Goal: Information Seeking & Learning: Learn about a topic

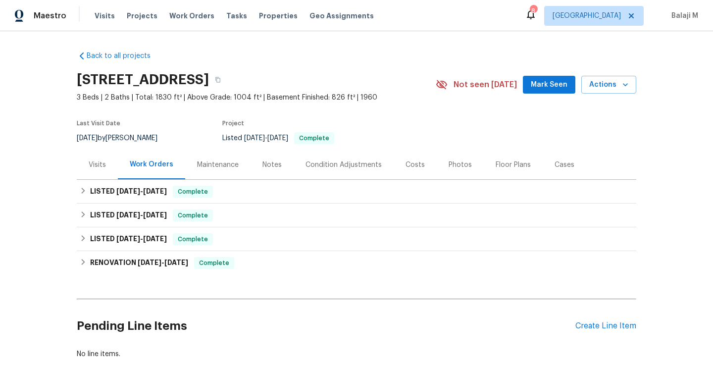
click at [218, 155] on div "Maintenance" at bounding box center [217, 164] width 65 height 29
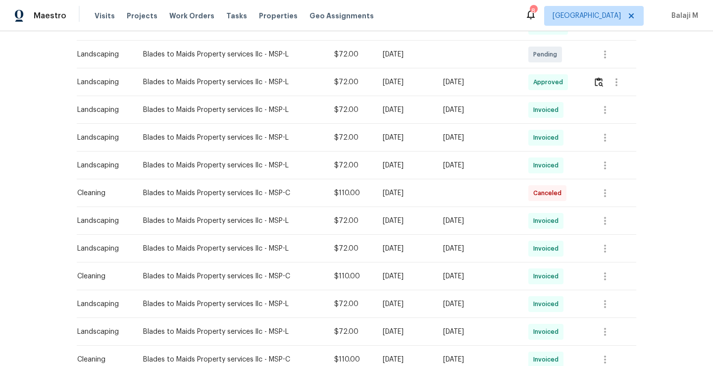
scroll to position [258, 0]
drag, startPoint x: 365, startPoint y: 166, endPoint x: 421, endPoint y: 169, distance: 56.0
click at [421, 169] on td "[DATE]" at bounding box center [405, 165] width 60 height 28
drag, startPoint x: 442, startPoint y: 163, endPoint x: 497, endPoint y: 168, distance: 55.2
click at [497, 168] on td "[DATE]" at bounding box center [477, 165] width 85 height 28
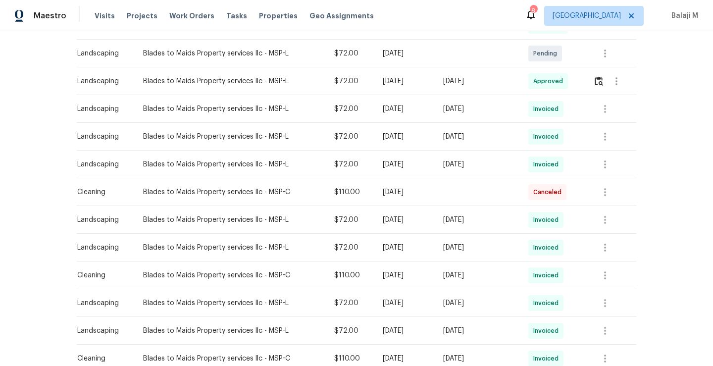
click at [497, 168] on div "[DATE]" at bounding box center [477, 164] width 69 height 10
drag, startPoint x: 448, startPoint y: 164, endPoint x: 522, endPoint y: 163, distance: 74.8
click at [520, 163] on td "[DATE]" at bounding box center [477, 165] width 85 height 28
click at [472, 175] on td "[DATE]" at bounding box center [477, 165] width 85 height 28
drag, startPoint x: 372, startPoint y: 192, endPoint x: 336, endPoint y: 200, distance: 37.6
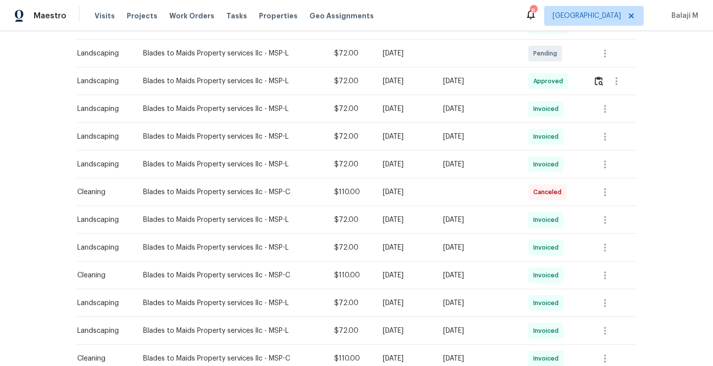
click at [340, 200] on tr "Cleaning Blades to Maids Property services llc - MSP-C $110.00 [DATE] Canceled" at bounding box center [356, 192] width 559 height 28
click at [383, 192] on div "[DATE]" at bounding box center [405, 192] width 45 height 10
drag, startPoint x: 363, startPoint y: 190, endPoint x: 441, endPoint y: 197, distance: 78.0
click at [442, 198] on tr "Cleaning Blades to Maids Property services llc - MSP-C $110.00 [DATE] Canceled" at bounding box center [356, 192] width 559 height 28
drag, startPoint x: 361, startPoint y: 165, endPoint x: 460, endPoint y: 167, distance: 99.0
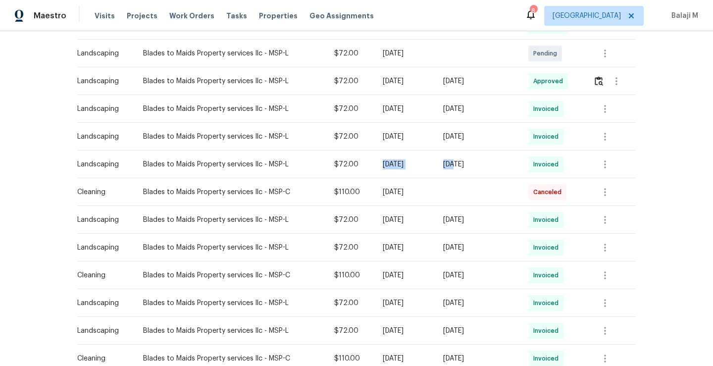
click at [460, 167] on tr "Landscaping Blades to Maids Property services llc - MSP-L $72.00 [DATE] [DATE] …" at bounding box center [356, 165] width 559 height 28
click at [459, 167] on div "[DATE]" at bounding box center [477, 164] width 69 height 10
drag, startPoint x: 447, startPoint y: 165, endPoint x: 512, endPoint y: 158, distance: 65.3
click at [512, 158] on td "[DATE]" at bounding box center [477, 165] width 85 height 28
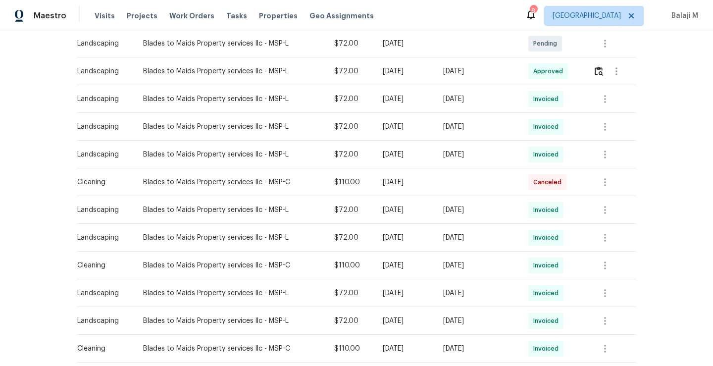
scroll to position [255, 0]
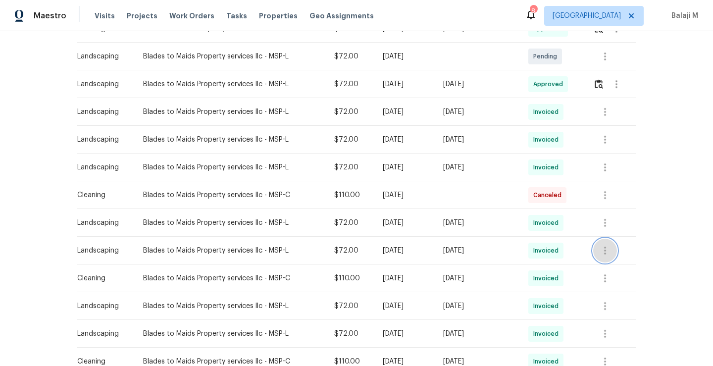
click at [607, 248] on icon "button" at bounding box center [605, 251] width 12 height 12
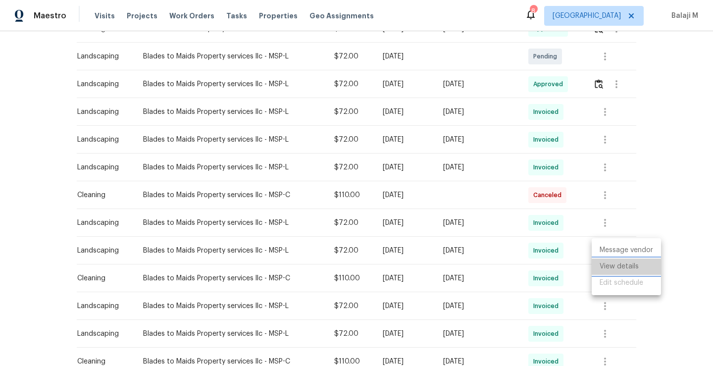
click at [611, 264] on li "View details" at bounding box center [626, 266] width 69 height 16
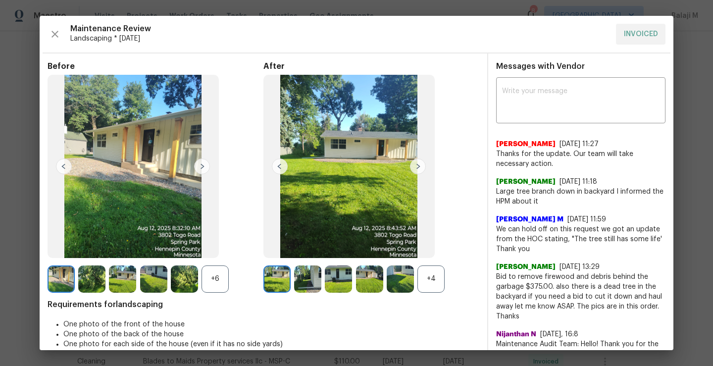
click at [199, 163] on img at bounding box center [202, 166] width 16 height 16
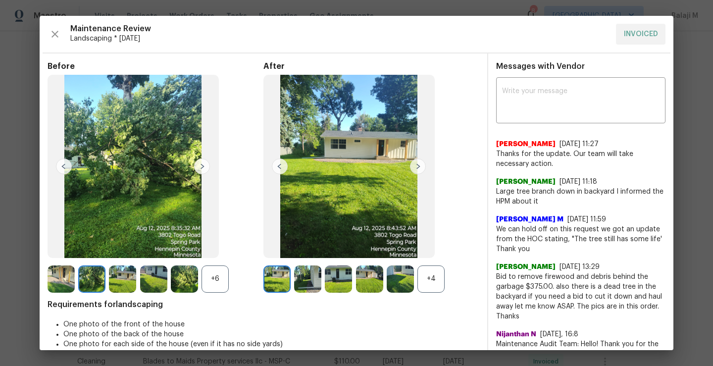
click at [415, 167] on img at bounding box center [418, 166] width 16 height 16
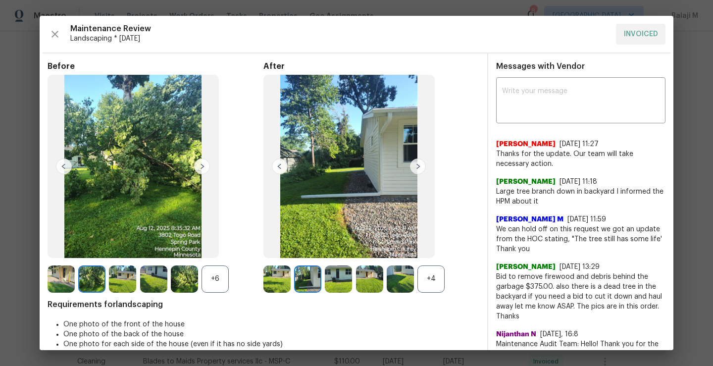
click at [440, 314] on div "Requirements for landscaping One photo of the front of the house One photo of t…" at bounding box center [264, 328] width 432 height 56
click at [437, 264] on div "After +4" at bounding box center [371, 176] width 216 height 231
click at [437, 272] on div "+4" at bounding box center [430, 278] width 27 height 27
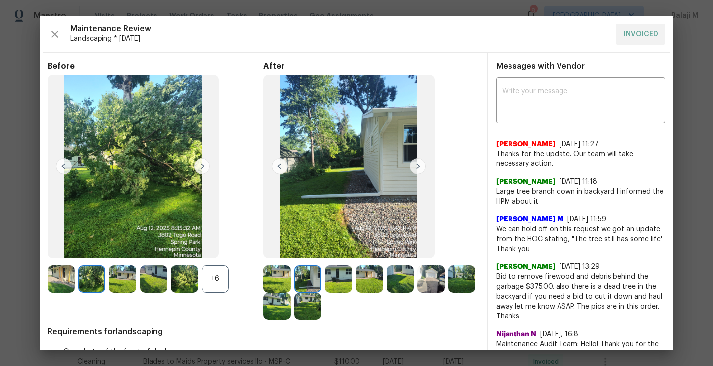
click at [280, 283] on img at bounding box center [276, 278] width 27 height 27
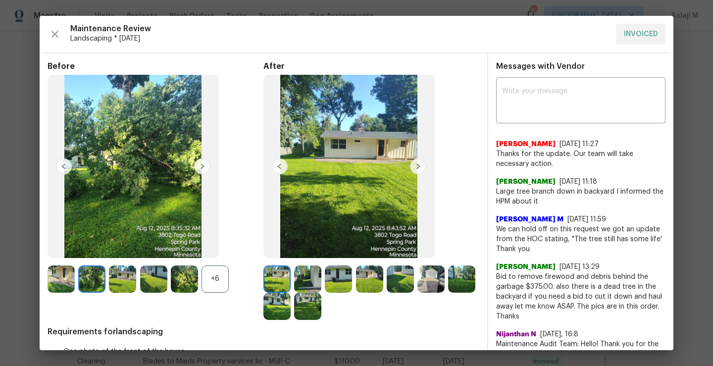
click at [311, 280] on img at bounding box center [307, 278] width 27 height 27
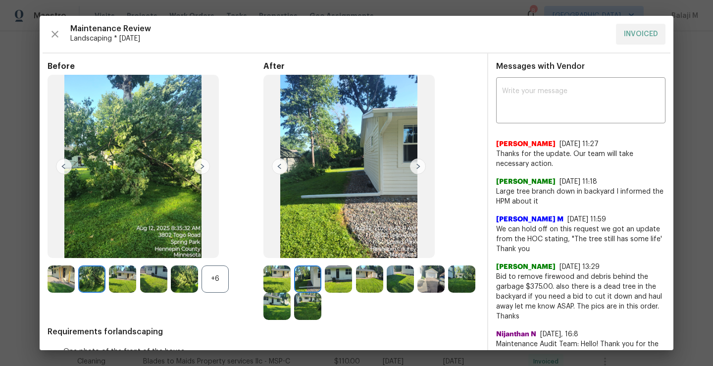
click at [336, 282] on img at bounding box center [338, 278] width 27 height 27
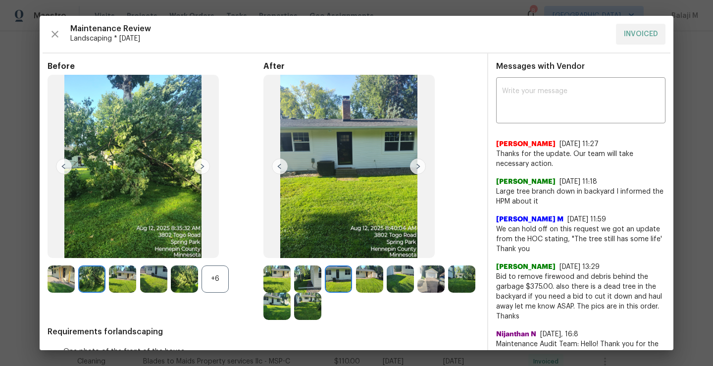
click at [259, 288] on div "+6" at bounding box center [156, 278] width 216 height 27
click at [282, 287] on img at bounding box center [276, 278] width 27 height 27
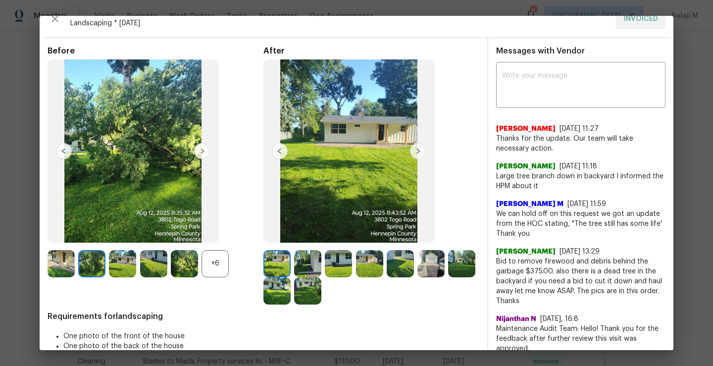
scroll to position [0, 0]
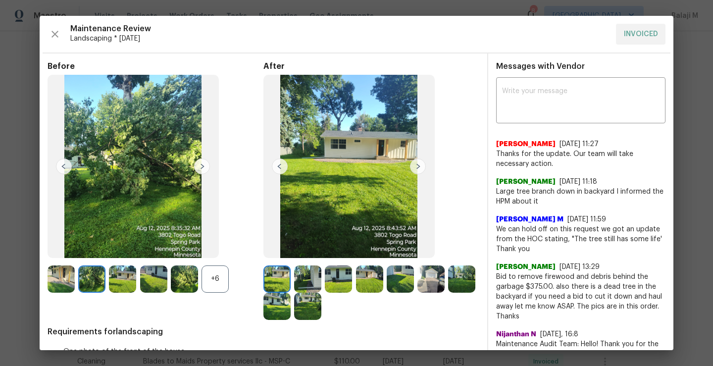
click at [379, 192] on img at bounding box center [348, 166] width 171 height 183
click at [412, 163] on img at bounding box center [418, 166] width 16 height 16
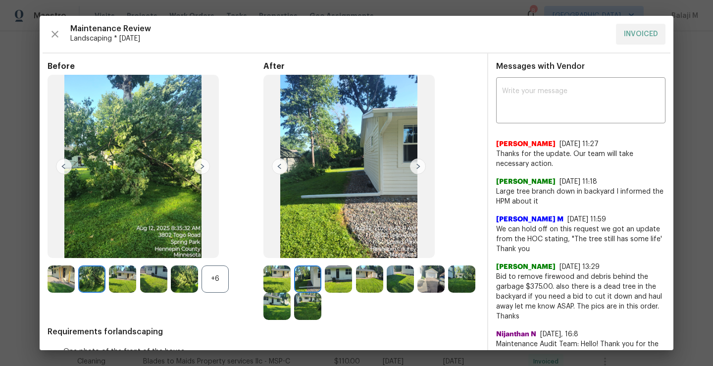
click at [366, 281] on img at bounding box center [369, 278] width 27 height 27
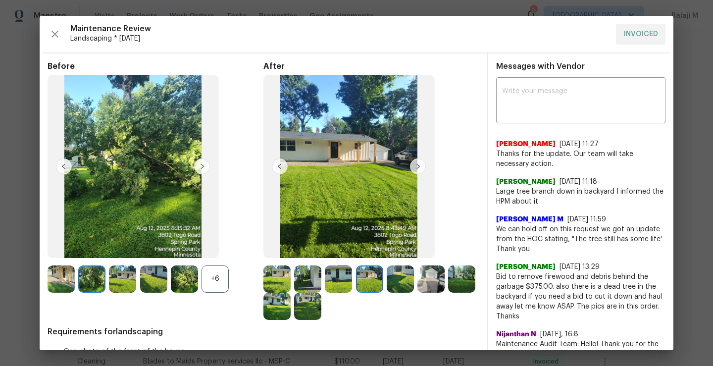
click at [395, 284] on img at bounding box center [400, 278] width 27 height 27
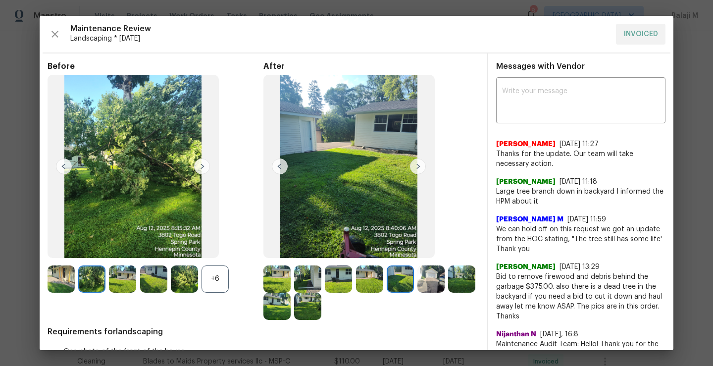
click at [321, 312] on img at bounding box center [307, 306] width 27 height 27
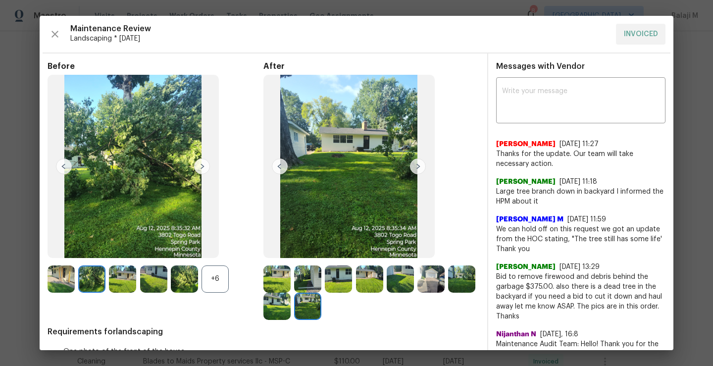
click at [291, 315] on img at bounding box center [276, 306] width 27 height 27
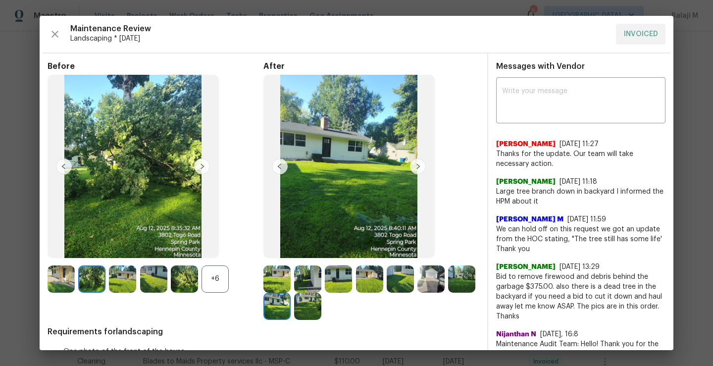
click at [448, 293] on img at bounding box center [461, 278] width 27 height 27
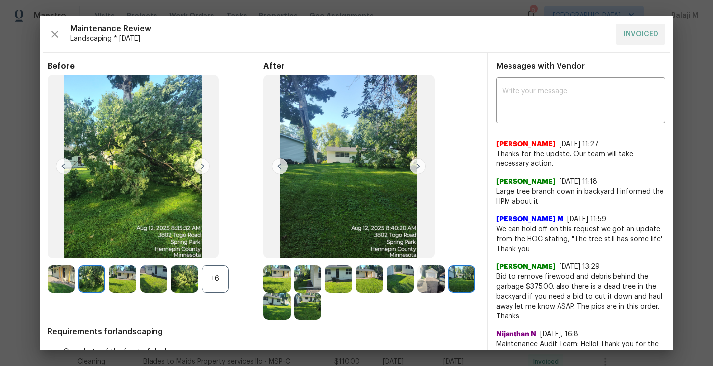
click at [321, 311] on img at bounding box center [307, 306] width 27 height 27
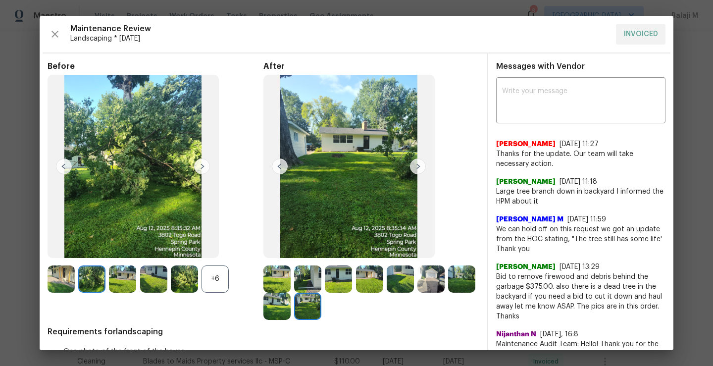
click at [291, 314] on img at bounding box center [276, 306] width 27 height 27
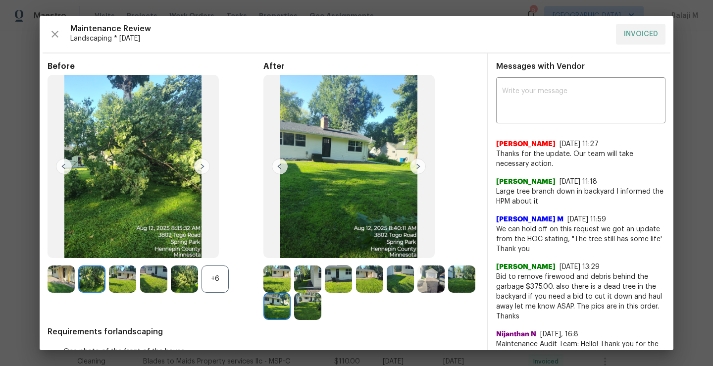
click at [321, 310] on img at bounding box center [307, 306] width 27 height 27
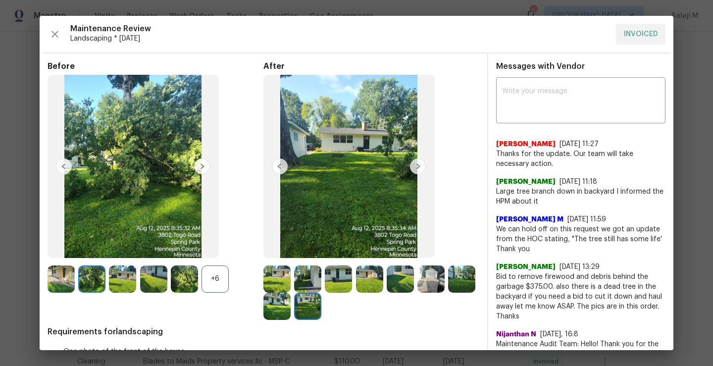
click at [321, 310] on img at bounding box center [307, 306] width 27 height 27
click at [275, 278] on img at bounding box center [276, 278] width 27 height 27
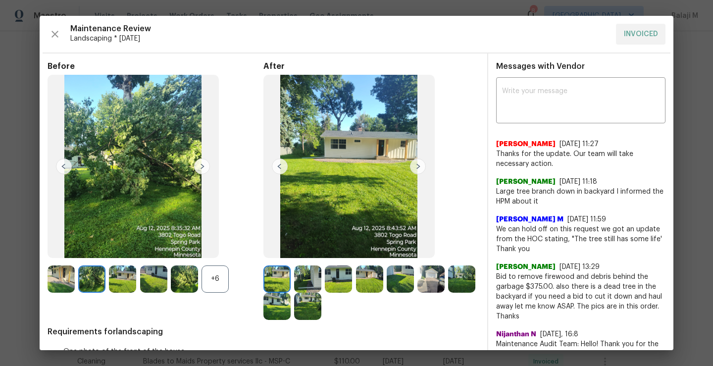
click at [275, 278] on img at bounding box center [276, 278] width 27 height 27
click at [295, 284] on img at bounding box center [307, 278] width 27 height 27
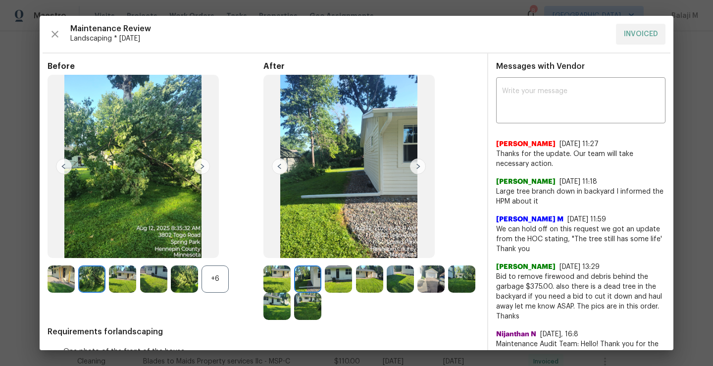
click at [340, 281] on img at bounding box center [338, 278] width 27 height 27
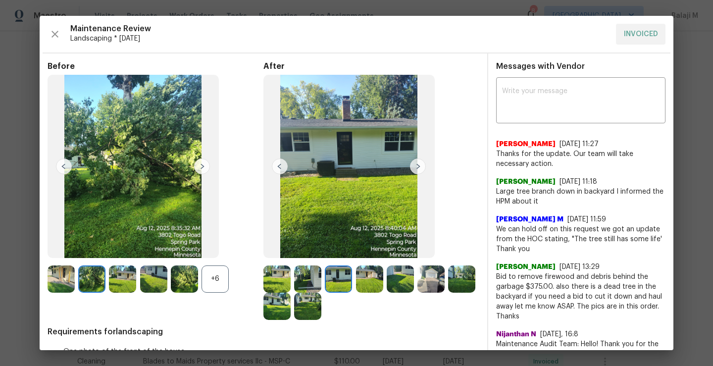
click at [393, 283] on img at bounding box center [400, 278] width 27 height 27
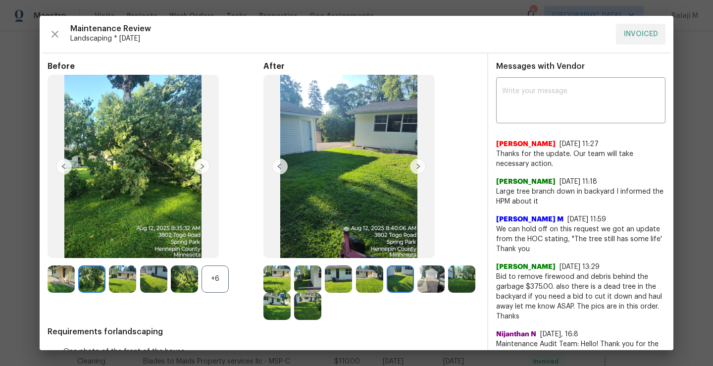
click at [393, 280] on img at bounding box center [400, 278] width 27 height 27
click at [432, 281] on img at bounding box center [430, 278] width 27 height 27
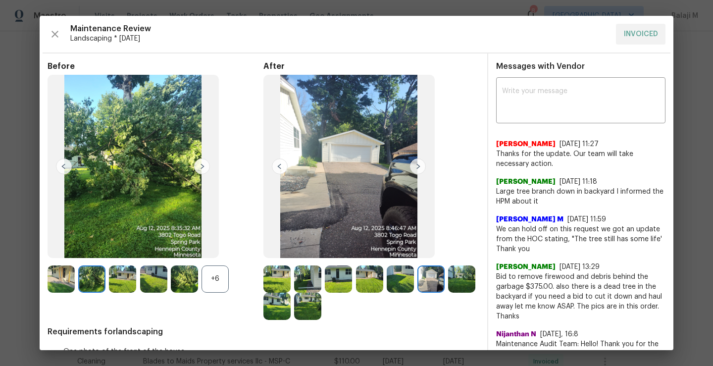
click at [291, 300] on img at bounding box center [276, 306] width 27 height 27
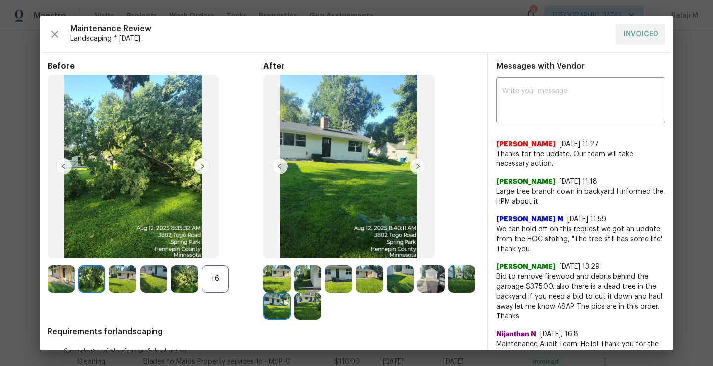
click at [321, 312] on img at bounding box center [307, 306] width 27 height 27
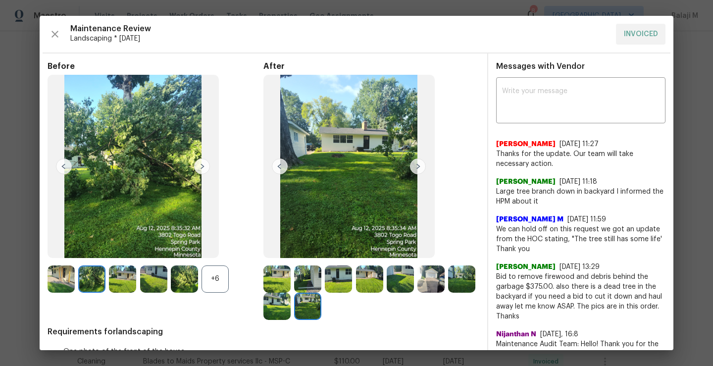
click at [321, 316] on img at bounding box center [307, 306] width 27 height 27
click at [291, 307] on img at bounding box center [276, 306] width 27 height 27
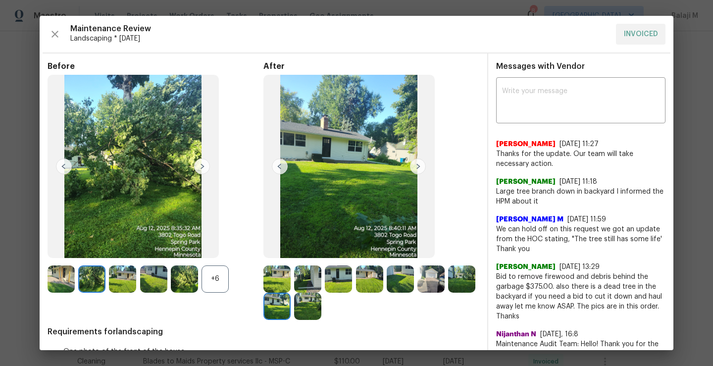
click at [321, 310] on img at bounding box center [307, 306] width 27 height 27
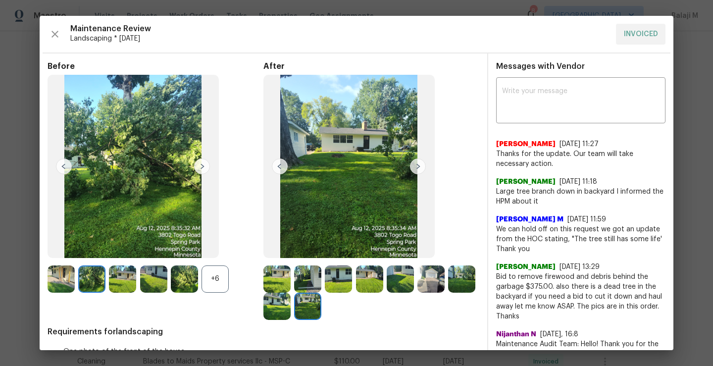
click at [294, 316] on div at bounding box center [278, 306] width 31 height 27
click at [291, 316] on img at bounding box center [276, 306] width 27 height 27
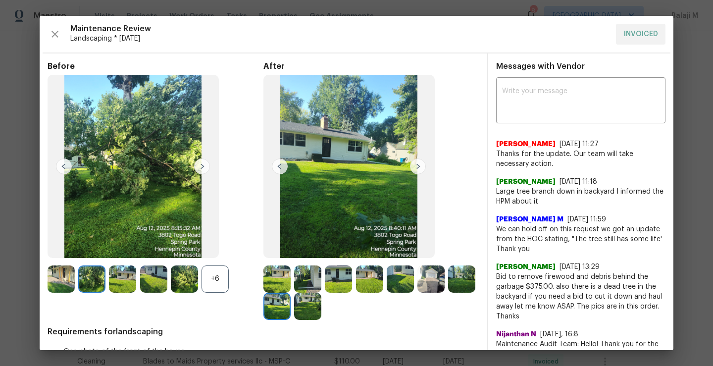
click at [258, 304] on div "Before +6" at bounding box center [156, 190] width 216 height 258
click at [58, 29] on icon "button" at bounding box center [55, 34] width 12 height 12
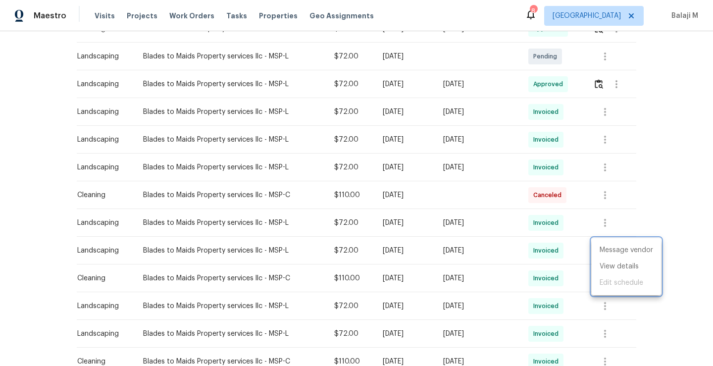
click at [174, 16] on div at bounding box center [356, 183] width 713 height 366
click at [179, 17] on span "Work Orders" at bounding box center [191, 16] width 45 height 10
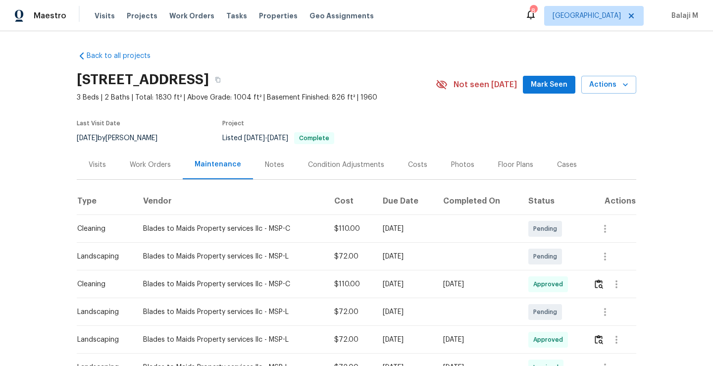
click at [94, 163] on div "Visits" at bounding box center [97, 165] width 17 height 10
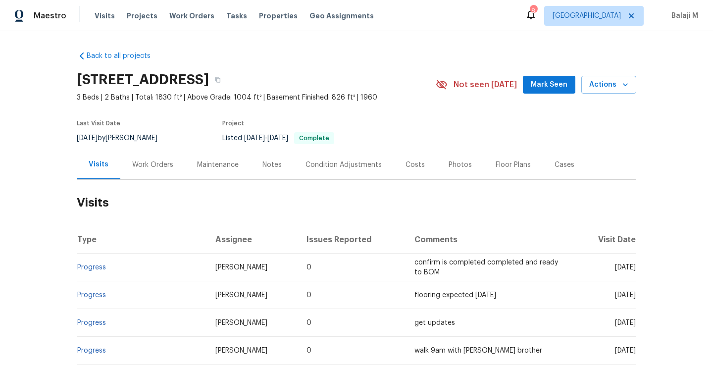
click at [216, 168] on div "Maintenance" at bounding box center [218, 165] width 42 height 10
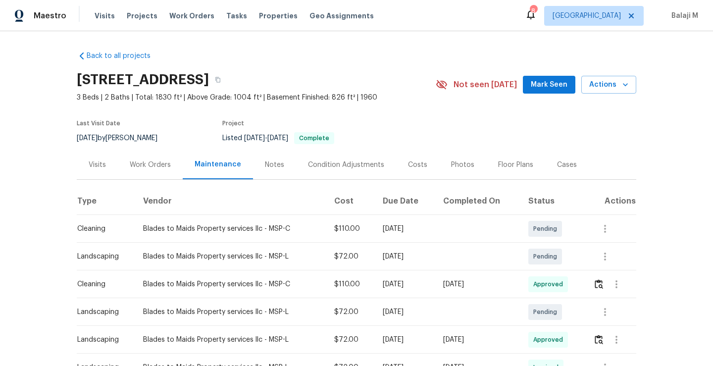
click at [136, 164] on div "Work Orders" at bounding box center [150, 165] width 41 height 10
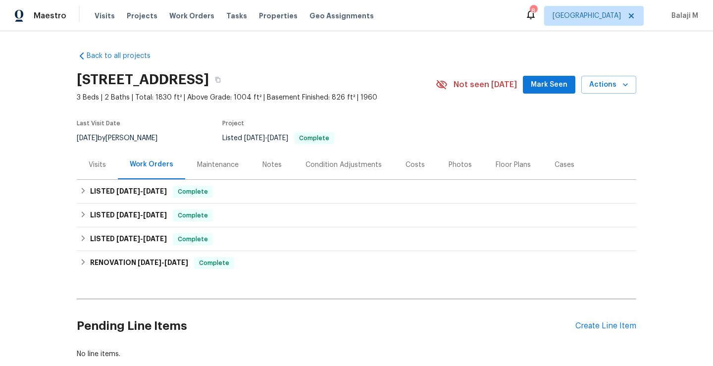
click at [90, 167] on div "Visits" at bounding box center [97, 165] width 17 height 10
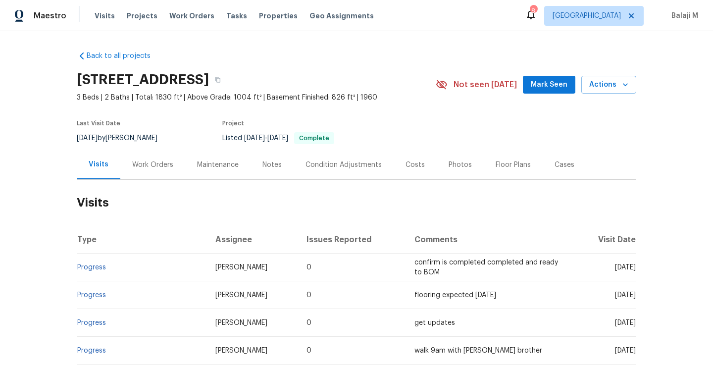
click at [145, 155] on div "Work Orders" at bounding box center [152, 164] width 65 height 29
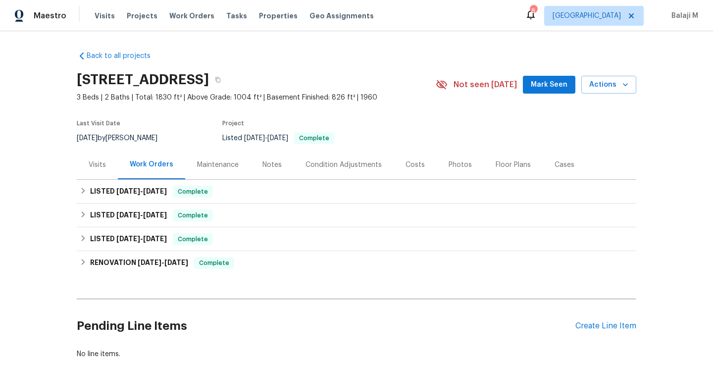
click at [229, 152] on div "Maintenance" at bounding box center [217, 164] width 65 height 29
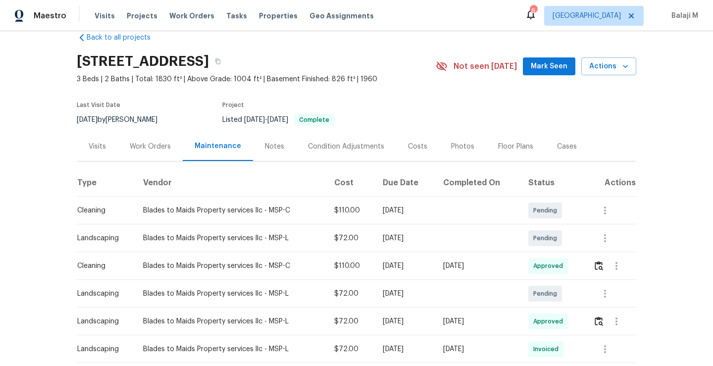
scroll to position [21, 0]
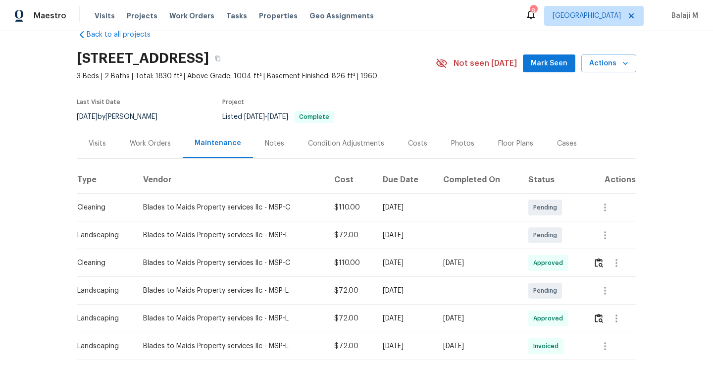
click at [153, 141] on div "Work Orders" at bounding box center [150, 144] width 41 height 10
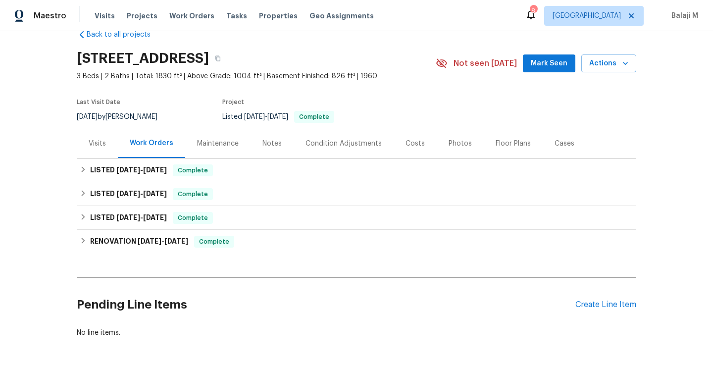
click at [203, 133] on div "Maintenance" at bounding box center [217, 143] width 65 height 29
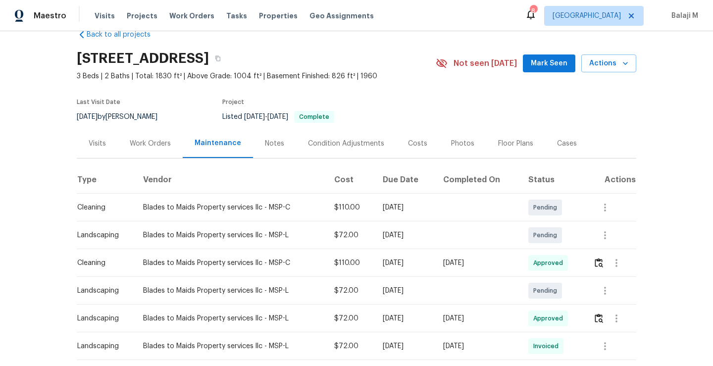
click at [154, 152] on div "Work Orders" at bounding box center [150, 143] width 65 height 29
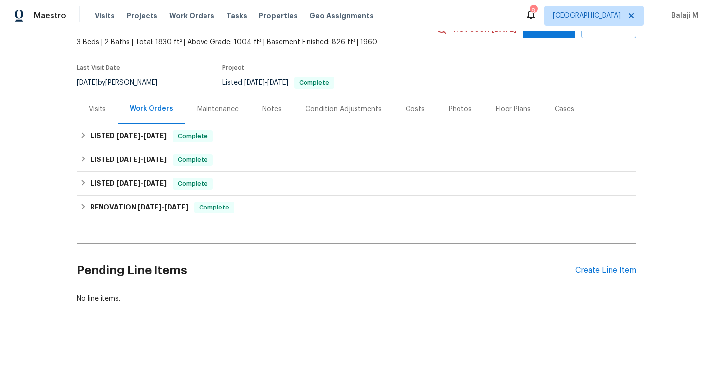
scroll to position [60, 0]
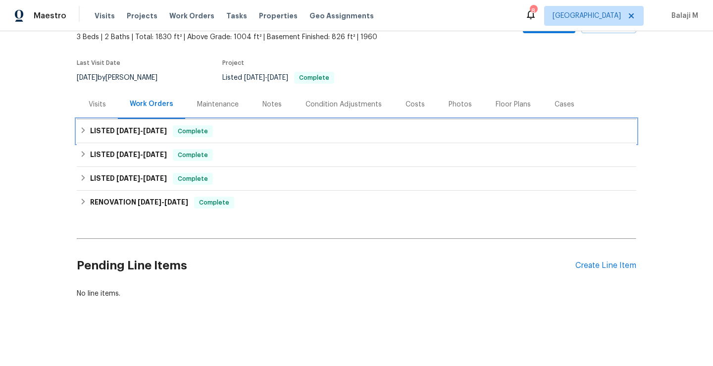
click at [206, 133] on div "LISTED [DATE] - [DATE] Complete" at bounding box center [357, 131] width 554 height 12
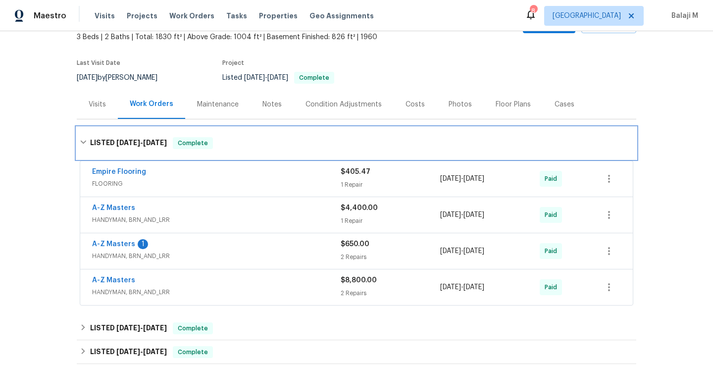
scroll to position [168, 0]
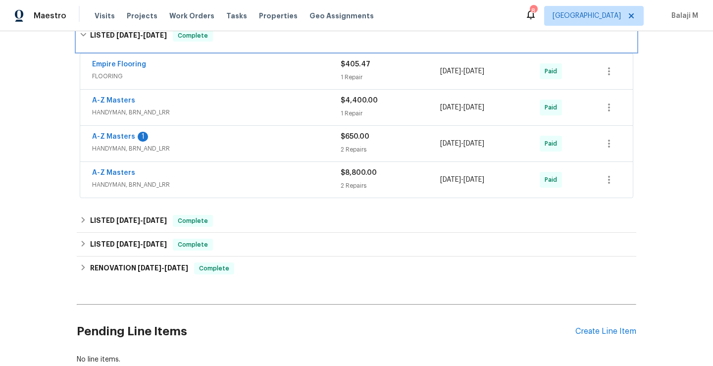
click at [236, 41] on div "LISTED [DATE] - [DATE] Complete" at bounding box center [357, 36] width 554 height 12
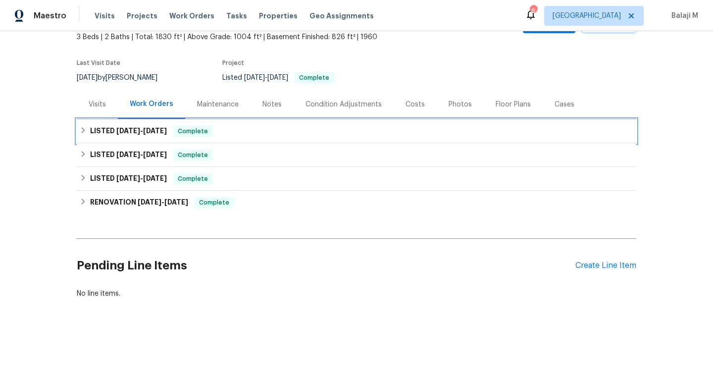
scroll to position [68, 0]
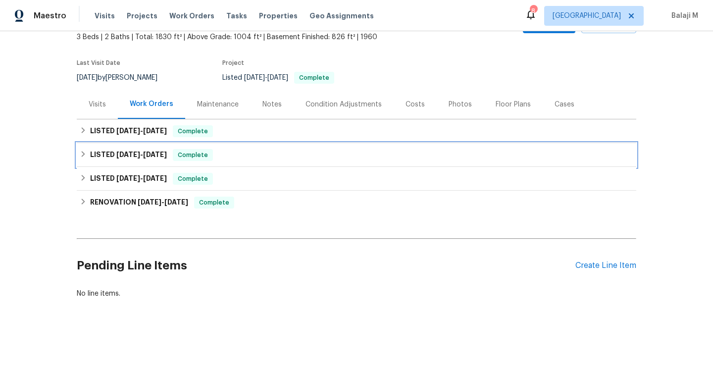
click at [222, 149] on div "LISTED [DATE] - [DATE] Complete" at bounding box center [357, 155] width 554 height 12
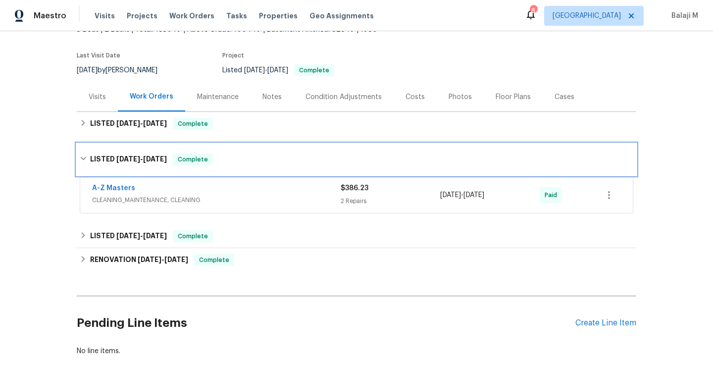
click at [225, 158] on div "LISTED [DATE] - [DATE] Complete" at bounding box center [357, 159] width 554 height 12
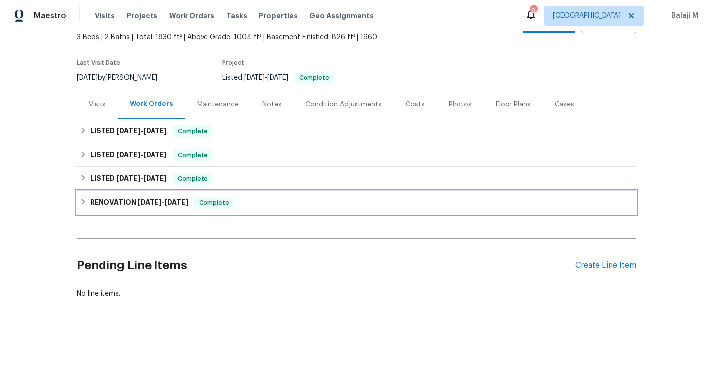
click at [211, 191] on div "RENOVATION [DATE] - [DATE] Complete" at bounding box center [356, 203] width 559 height 24
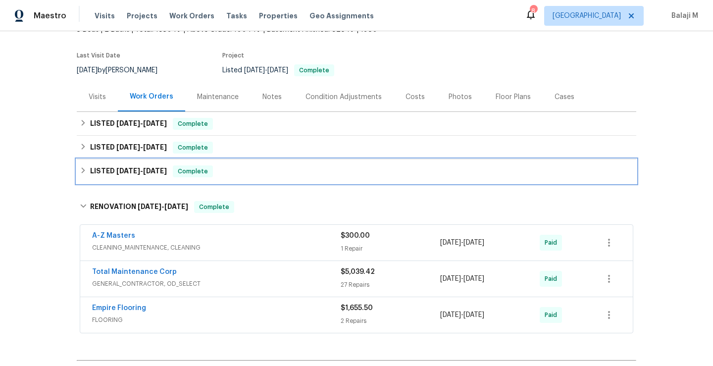
click at [226, 177] on div "LISTED [DATE] - [DATE] Complete" at bounding box center [357, 171] width 554 height 12
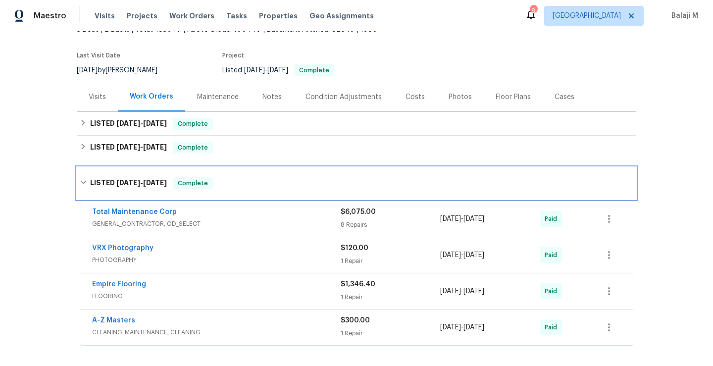
click at [226, 177] on div "LISTED [DATE] - [DATE] Complete" at bounding box center [357, 183] width 554 height 12
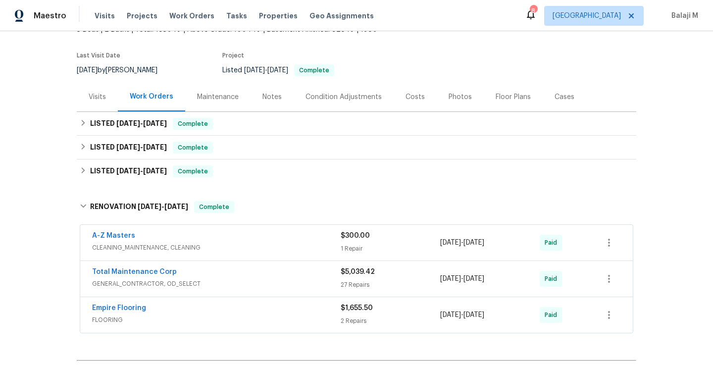
click at [241, 235] on div "A-Z Masters" at bounding box center [216, 237] width 249 height 12
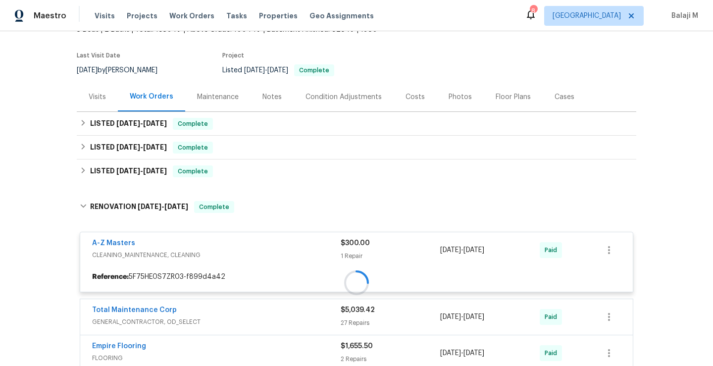
click at [241, 236] on div at bounding box center [356, 282] width 559 height 183
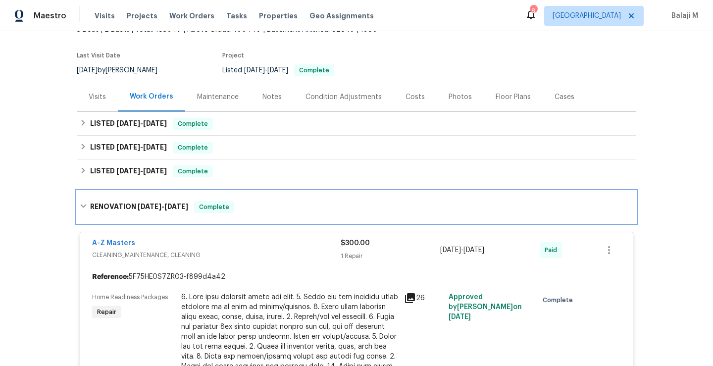
click at [263, 212] on div "RENOVATION [DATE] - [DATE] Complete" at bounding box center [357, 207] width 554 height 12
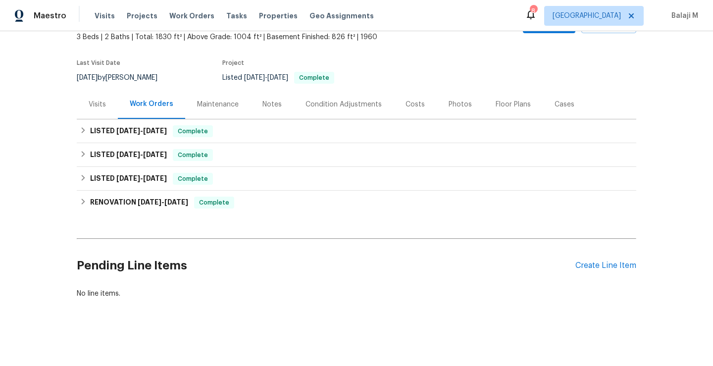
click at [263, 212] on div "Back to all projects [STREET_ADDRESS] 3 Beds | 2 Baths | Total: 1830 ft² | Abov…" at bounding box center [356, 145] width 559 height 324
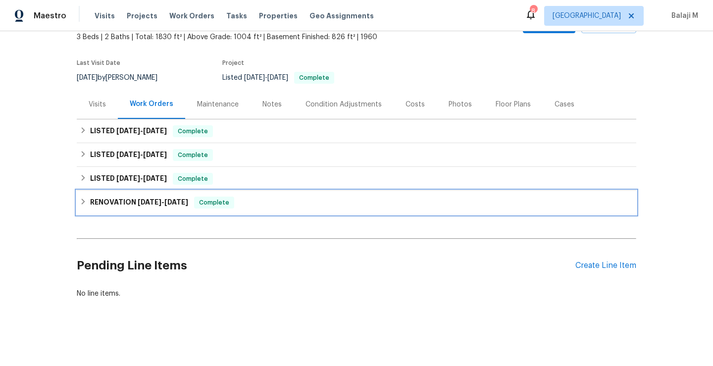
click at [259, 205] on div "RENOVATION [DATE] - [DATE] Complete" at bounding box center [356, 203] width 559 height 24
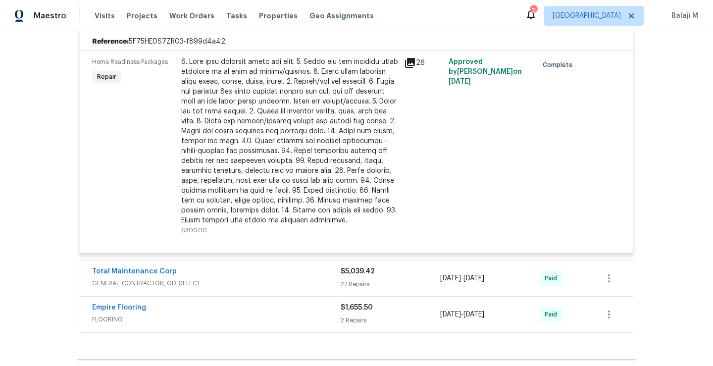
scroll to position [304, 0]
click at [234, 277] on div "Total Maintenance Corp" at bounding box center [216, 271] width 249 height 12
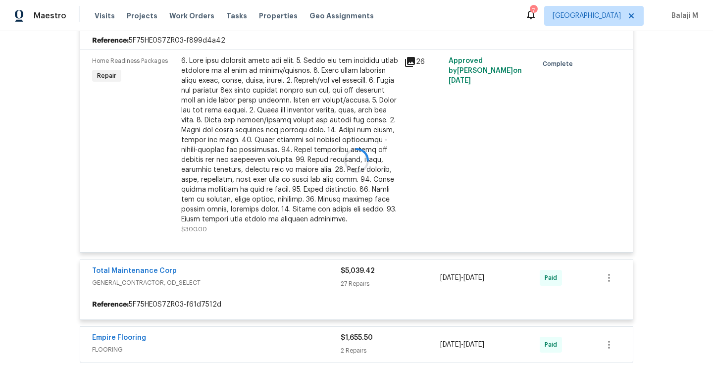
click at [234, 277] on div at bounding box center [356, 160] width 559 height 411
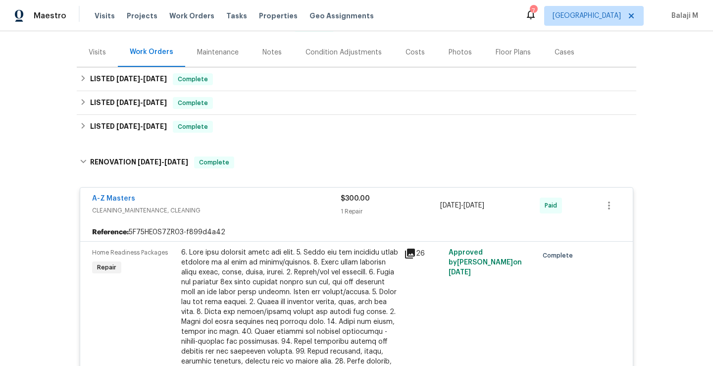
scroll to position [19, 0]
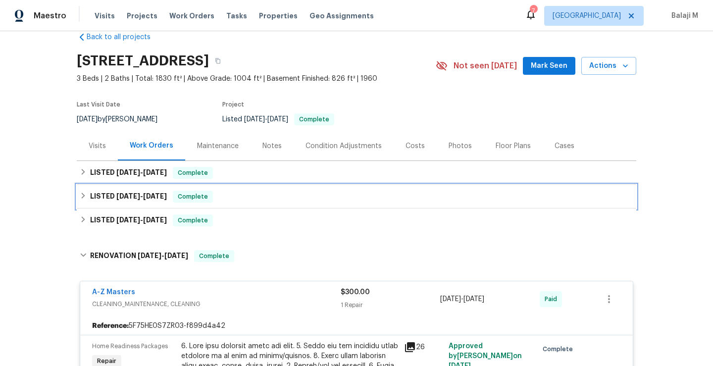
click at [264, 188] on div "LISTED [DATE] - [DATE] Complete" at bounding box center [356, 197] width 559 height 24
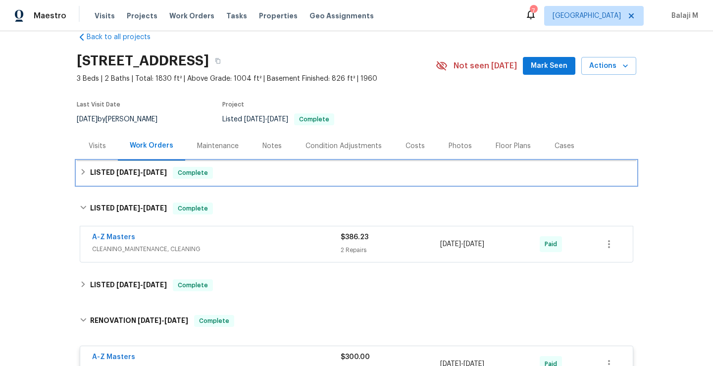
click at [267, 174] on div "LISTED [DATE] - [DATE] Complete" at bounding box center [357, 173] width 554 height 12
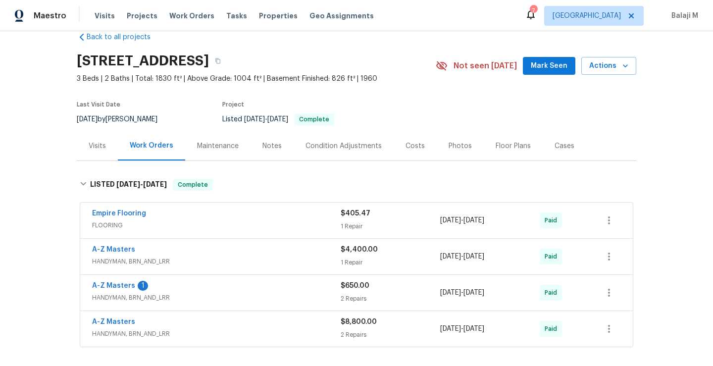
click at [248, 217] on div "Empire Flooring" at bounding box center [216, 214] width 249 height 12
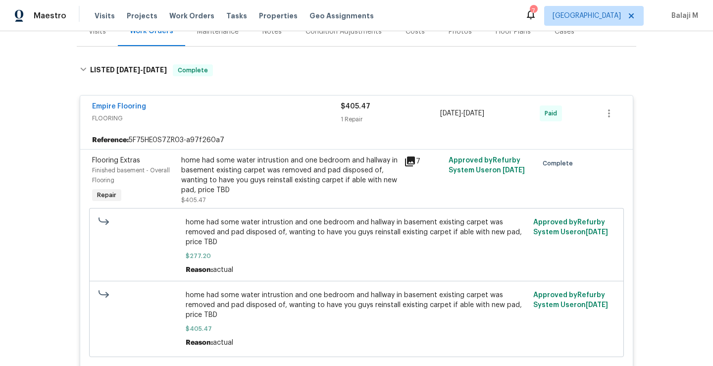
scroll to position [77, 0]
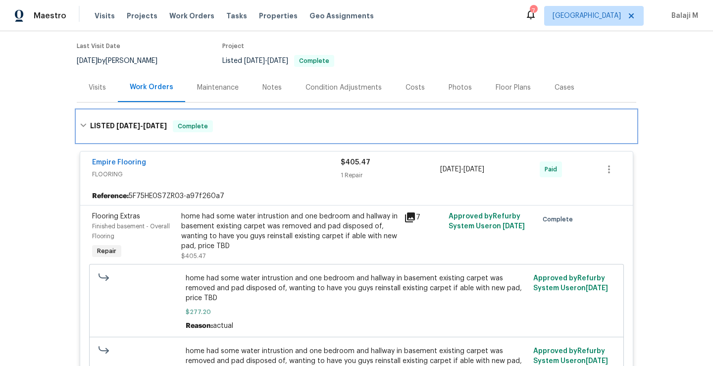
click at [272, 128] on div "LISTED [DATE] - [DATE] Complete" at bounding box center [357, 126] width 554 height 12
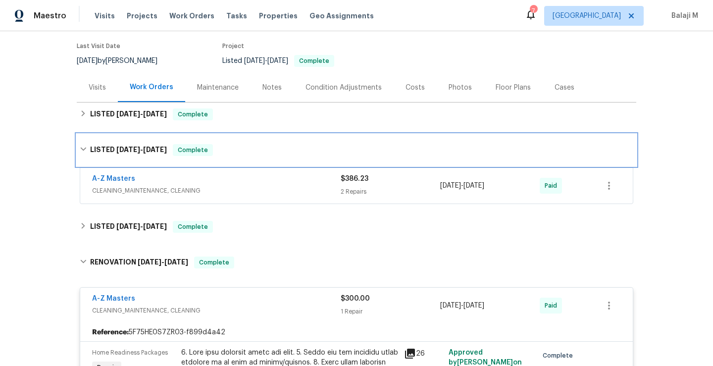
click at [243, 159] on div "LISTED [DATE] - [DATE] Complete" at bounding box center [356, 150] width 559 height 32
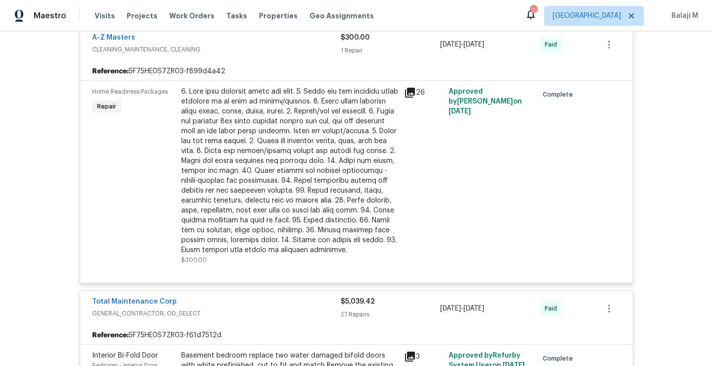
scroll to position [126, 0]
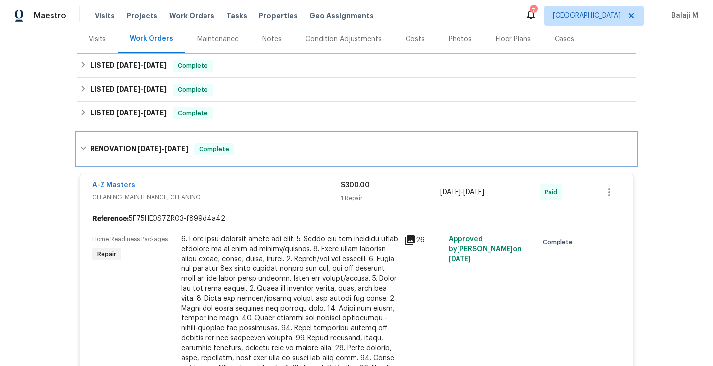
click at [298, 135] on div "RENOVATION [DATE] - [DATE] Complete" at bounding box center [356, 149] width 559 height 32
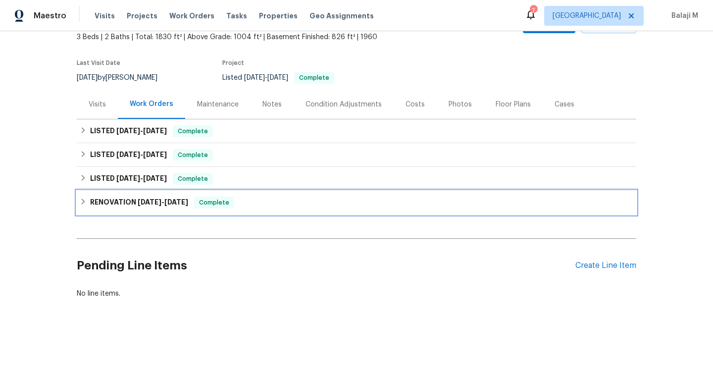
scroll to position [68, 0]
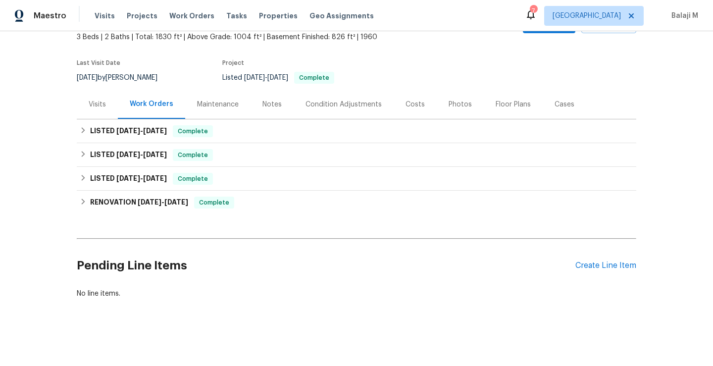
click at [215, 100] on div "Maintenance" at bounding box center [218, 105] width 42 height 10
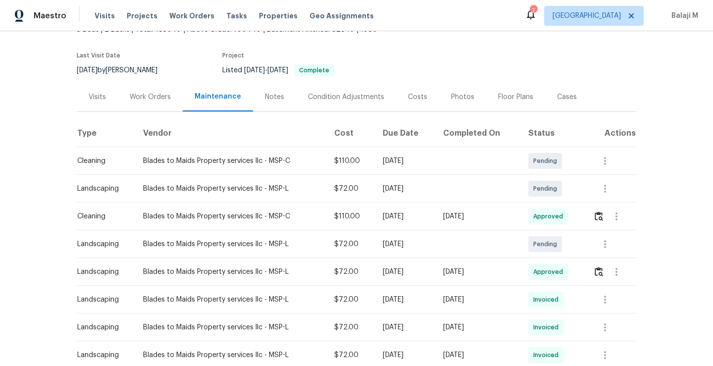
click at [155, 99] on div "Work Orders" at bounding box center [150, 97] width 41 height 10
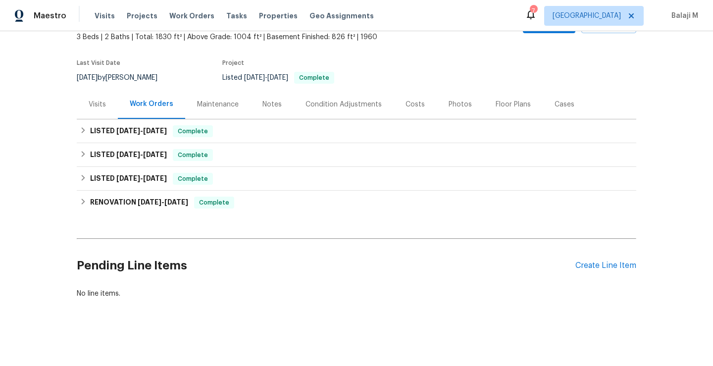
click at [189, 99] on div "Maintenance" at bounding box center [217, 104] width 65 height 29
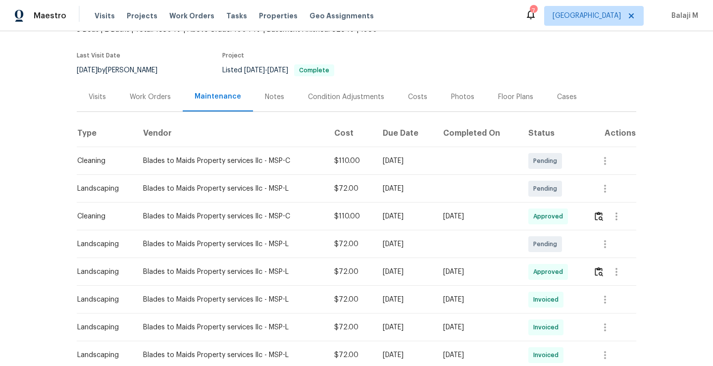
click at [159, 99] on div "Work Orders" at bounding box center [150, 97] width 41 height 10
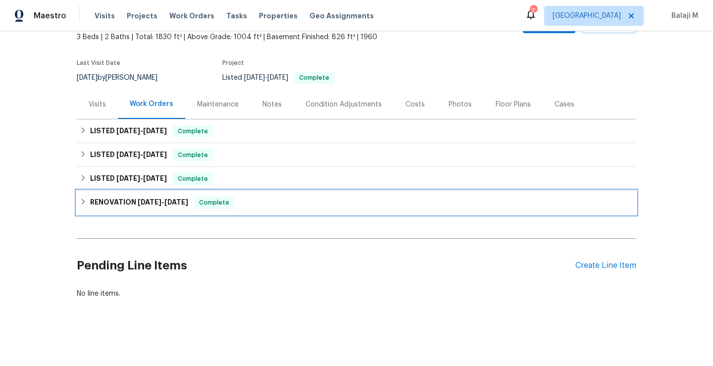
click at [197, 197] on div "RENOVATION [DATE] - [DATE] Complete" at bounding box center [357, 203] width 554 height 12
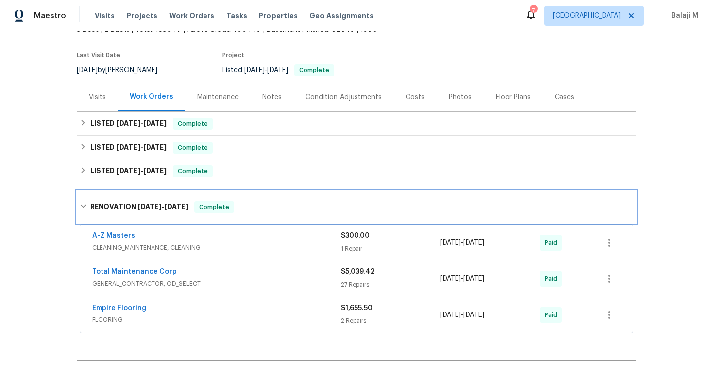
click at [245, 193] on div "RENOVATION [DATE] - [DATE] Complete" at bounding box center [356, 207] width 559 height 32
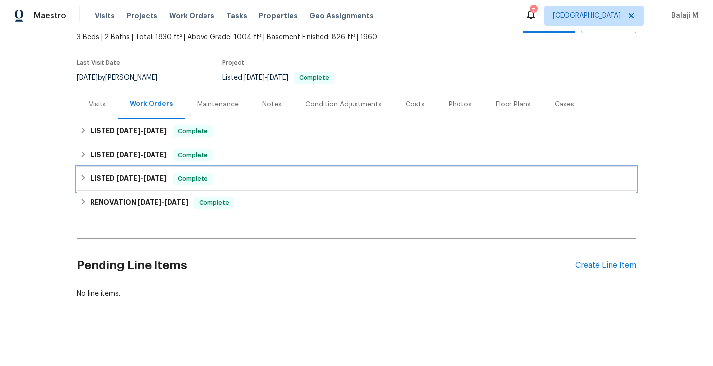
click at [239, 176] on div "LISTED [DATE] - [DATE] Complete" at bounding box center [357, 179] width 554 height 12
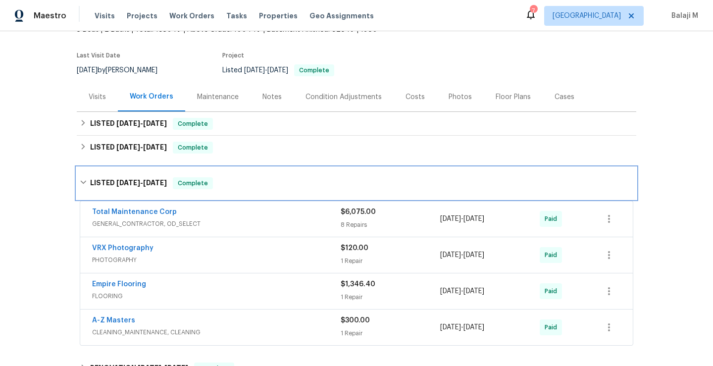
click at [225, 191] on div "LISTED [DATE] - [DATE] Complete" at bounding box center [356, 183] width 559 height 32
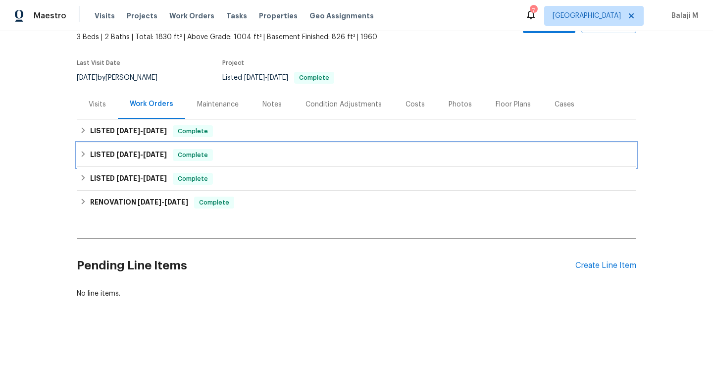
click at [251, 153] on div "LISTED [DATE] - [DATE] Complete" at bounding box center [356, 155] width 559 height 24
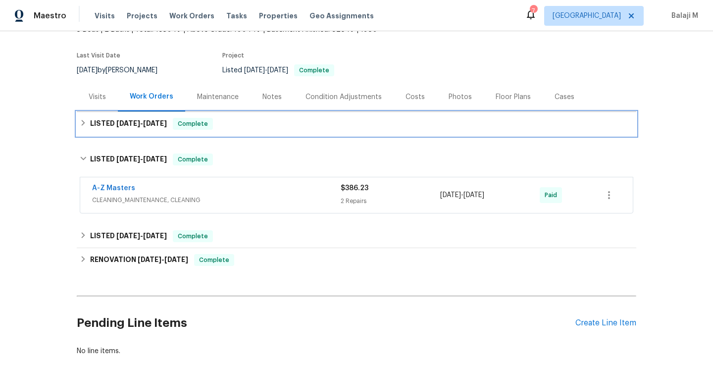
click at [257, 124] on div "LISTED [DATE] - [DATE] Complete" at bounding box center [357, 124] width 554 height 12
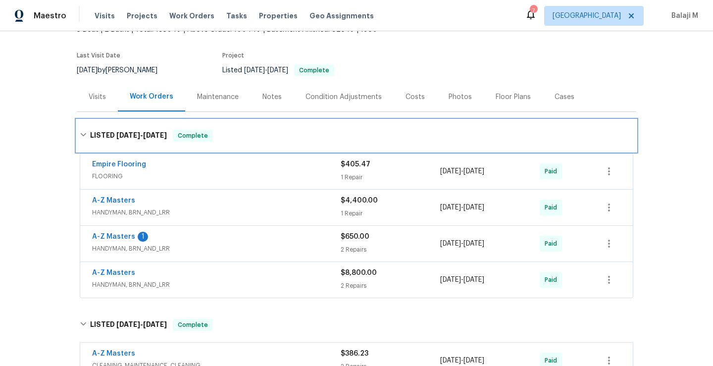
click at [245, 138] on div "LISTED [DATE] - [DATE] Complete" at bounding box center [357, 136] width 554 height 12
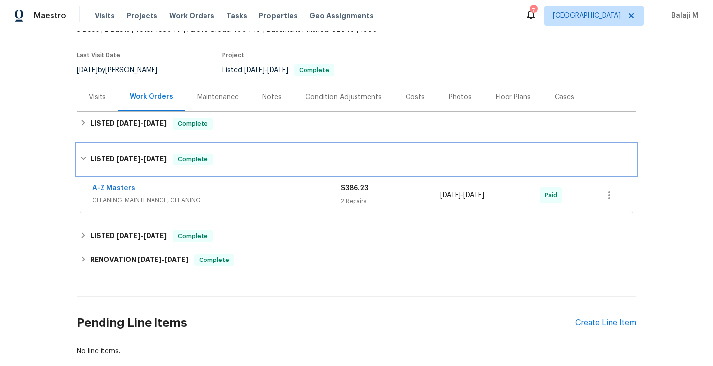
click at [245, 161] on div "LISTED [DATE] - [DATE] Complete" at bounding box center [357, 159] width 554 height 12
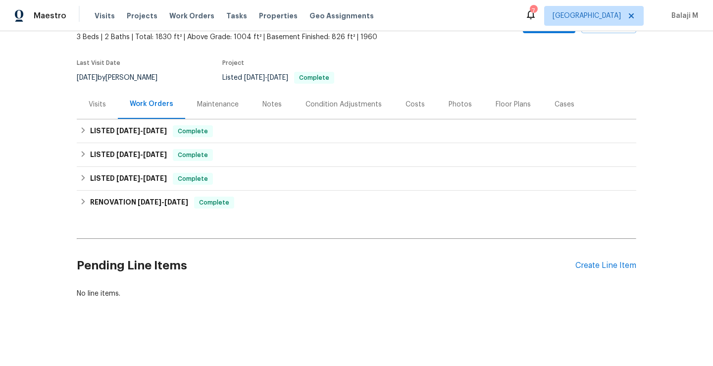
click at [213, 105] on div "Maintenance" at bounding box center [217, 104] width 65 height 29
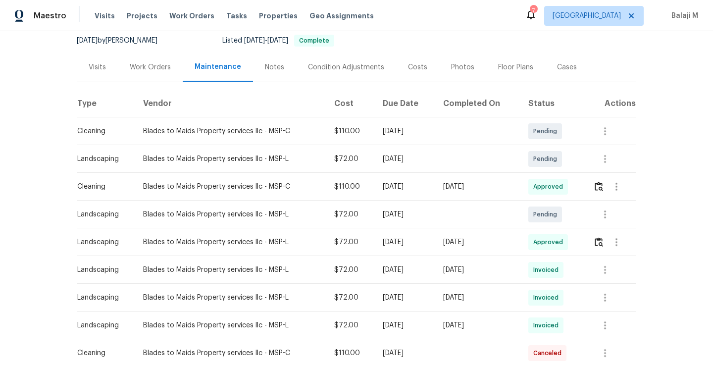
scroll to position [75, 0]
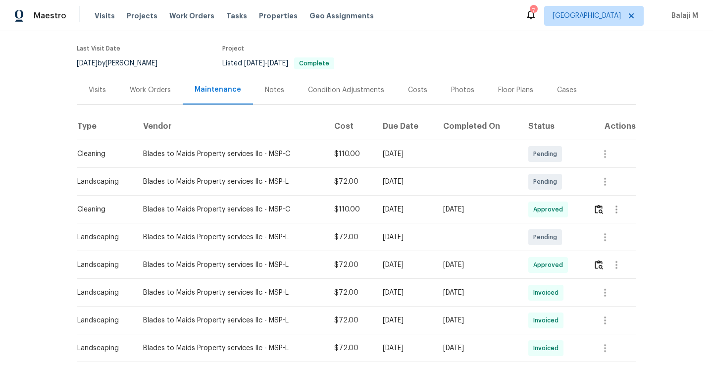
click at [152, 94] on div "Work Orders" at bounding box center [150, 90] width 41 height 10
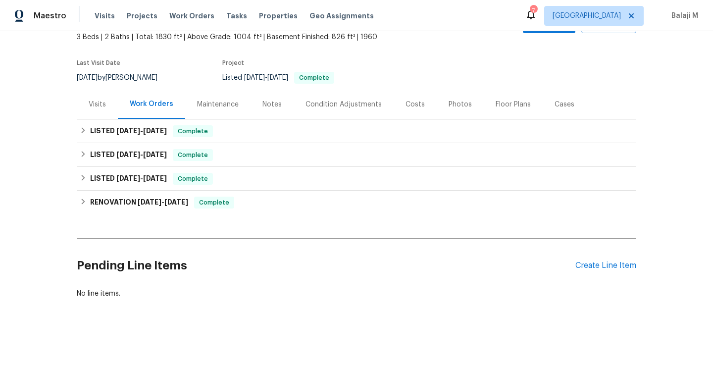
scroll to position [68, 0]
click at [97, 100] on div "Visits" at bounding box center [97, 105] width 17 height 10
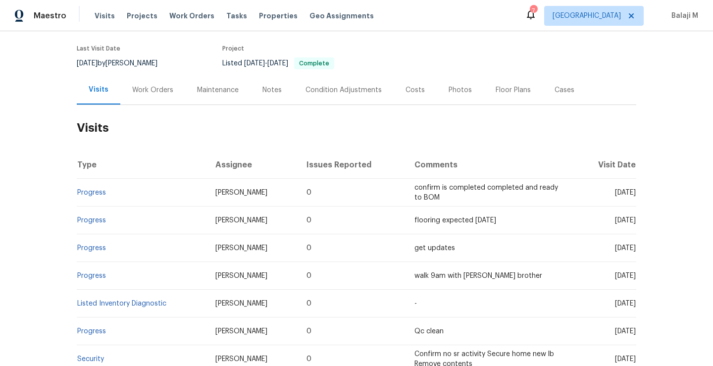
click at [146, 83] on div "Work Orders" at bounding box center [152, 89] width 65 height 29
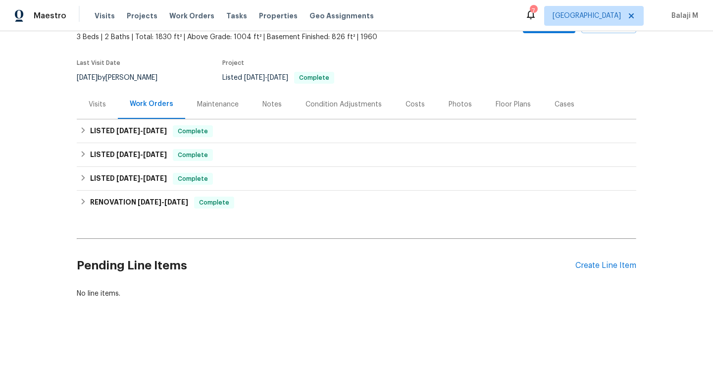
click at [78, 90] on div "Visits" at bounding box center [97, 104] width 41 height 29
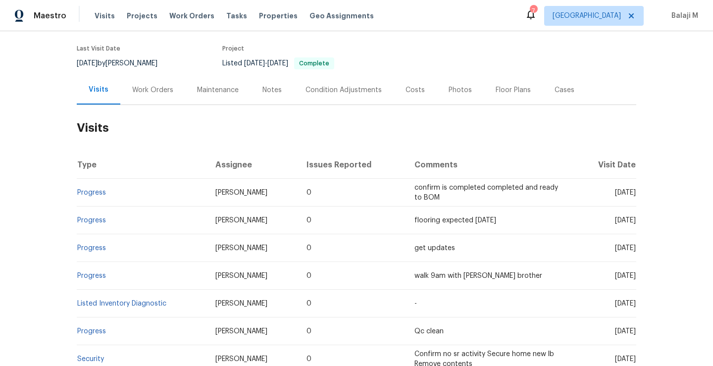
click at [96, 96] on div "Visits" at bounding box center [99, 89] width 44 height 29
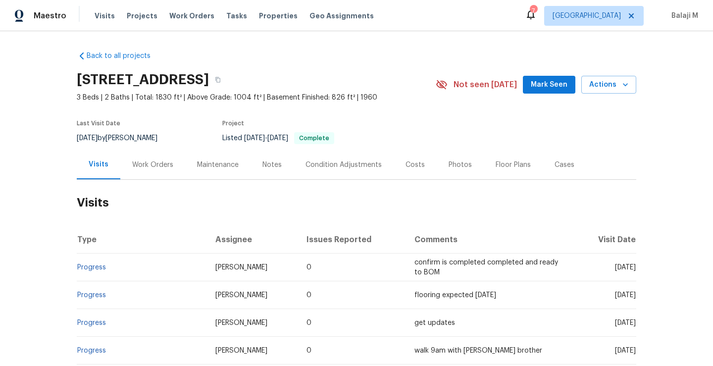
click at [152, 160] on div "Work Orders" at bounding box center [152, 165] width 41 height 10
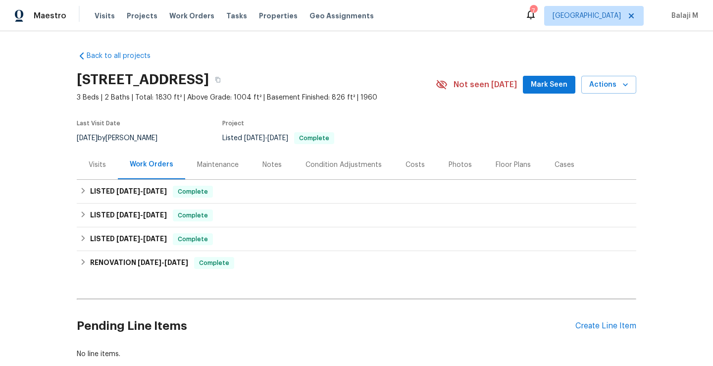
click at [216, 173] on div "Maintenance" at bounding box center [217, 164] width 65 height 29
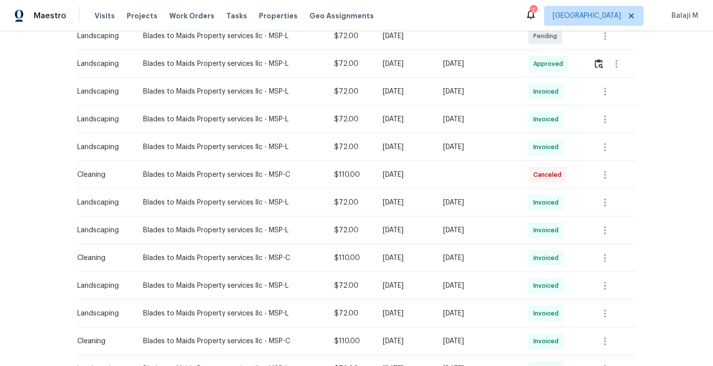
scroll to position [297, 0]
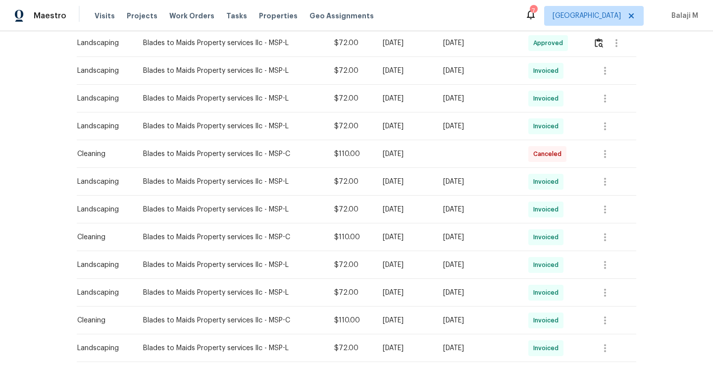
click at [502, 177] on div "[DATE]" at bounding box center [477, 182] width 69 height 10
click at [489, 209] on div "[DATE]" at bounding box center [477, 209] width 69 height 10
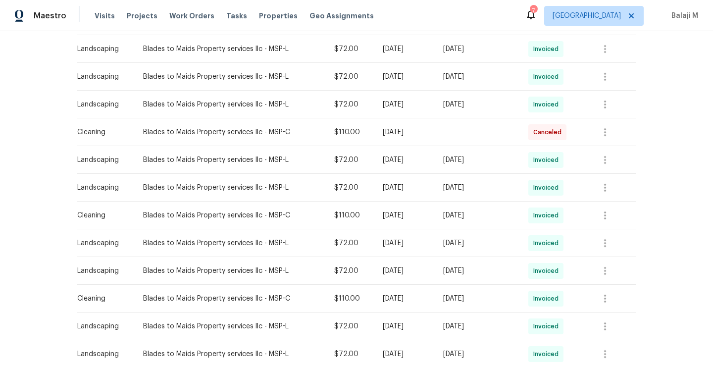
scroll to position [319, 0]
click at [485, 193] on td "[DATE]" at bounding box center [477, 187] width 85 height 28
drag, startPoint x: 366, startPoint y: 131, endPoint x: 425, endPoint y: 131, distance: 58.4
click at [425, 132] on div "[DATE]" at bounding box center [405, 131] width 45 height 10
drag, startPoint x: 361, startPoint y: 130, endPoint x: 421, endPoint y: 131, distance: 59.4
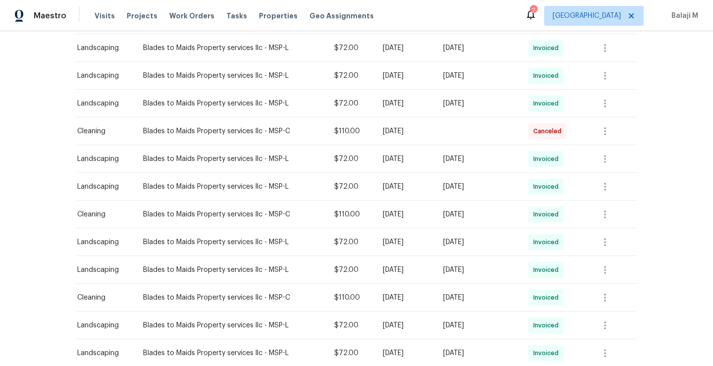
click at [421, 132] on td "[DATE]" at bounding box center [405, 131] width 60 height 28
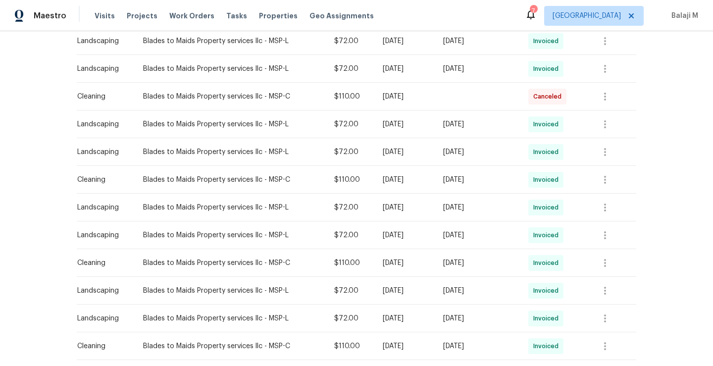
scroll to position [356, 0]
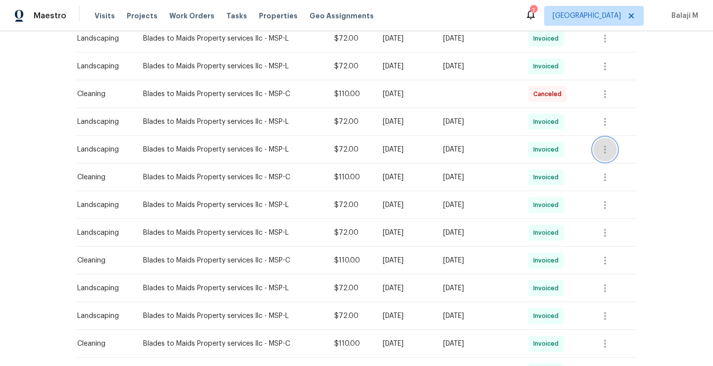
click at [609, 149] on button "button" at bounding box center [605, 150] width 24 height 24
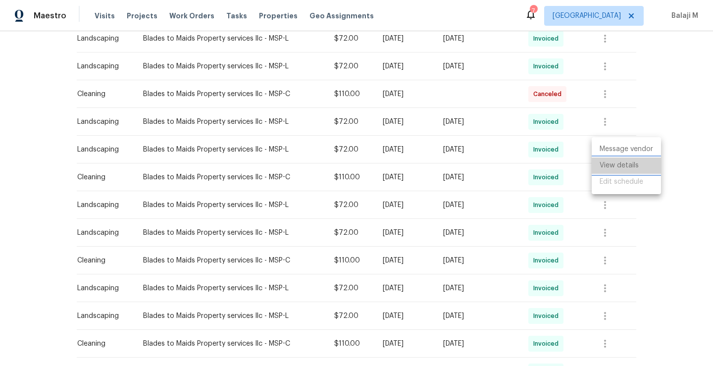
click at [612, 167] on li "View details" at bounding box center [626, 165] width 69 height 16
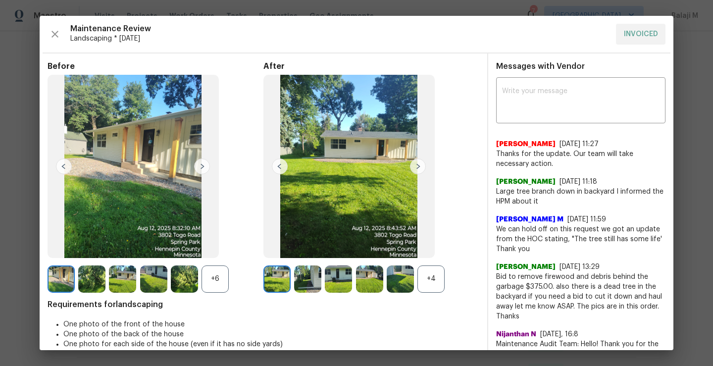
click at [410, 169] on img at bounding box center [418, 166] width 16 height 16
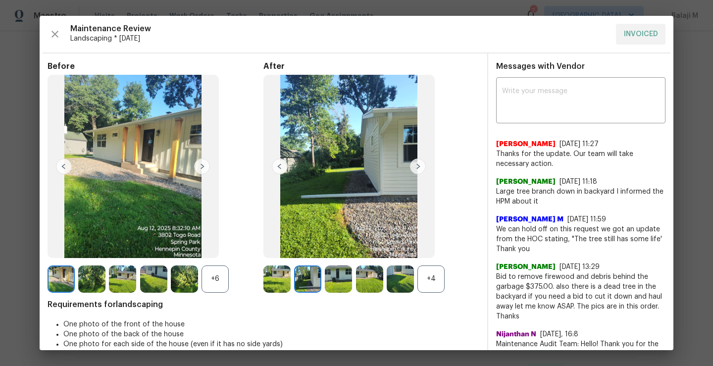
click at [410, 169] on img at bounding box center [418, 166] width 16 height 16
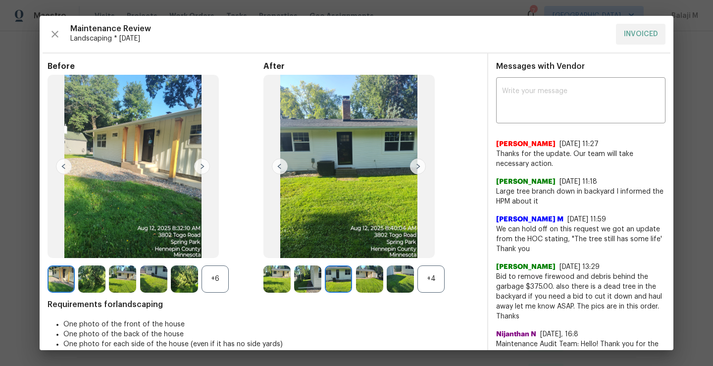
click at [410, 169] on img at bounding box center [418, 166] width 16 height 16
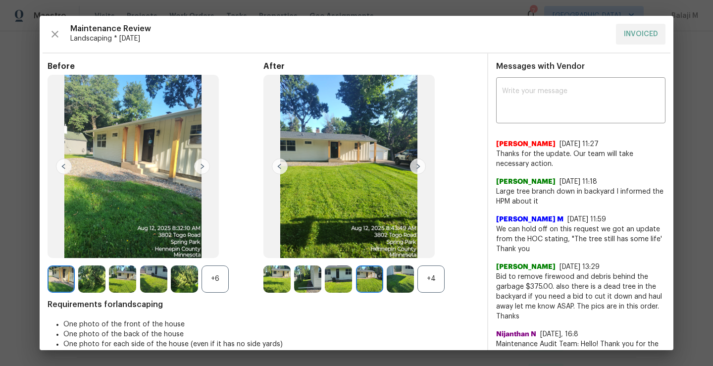
click at [410, 169] on img at bounding box center [418, 166] width 16 height 16
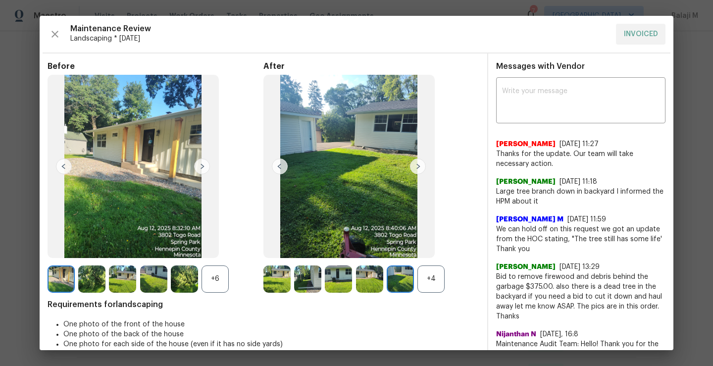
click at [410, 168] on img at bounding box center [418, 166] width 16 height 16
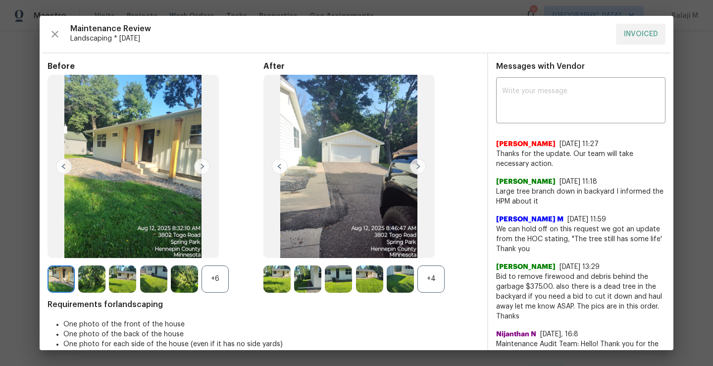
click at [417, 169] on img at bounding box center [418, 166] width 16 height 16
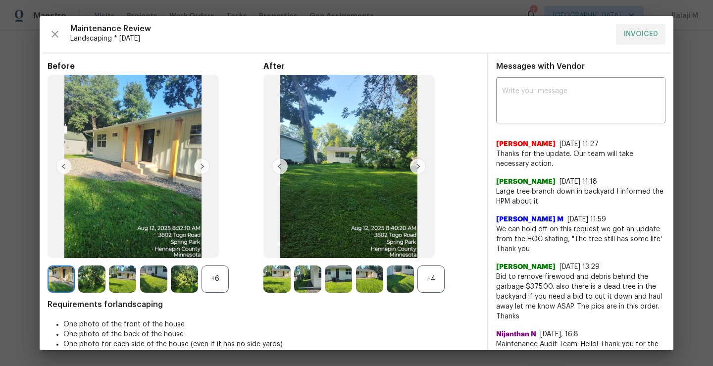
click at [440, 290] on div "+4" at bounding box center [430, 278] width 27 height 27
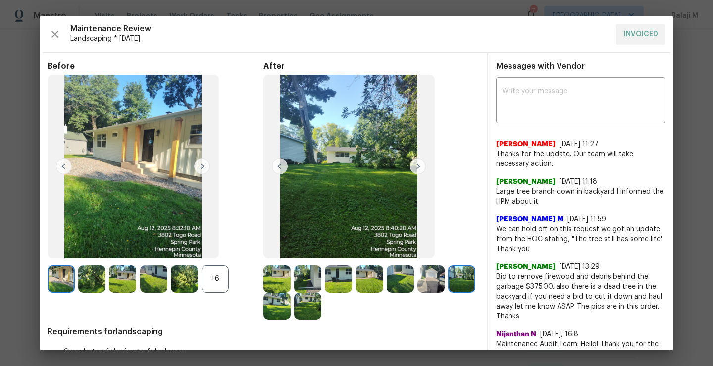
scroll to position [39, 0]
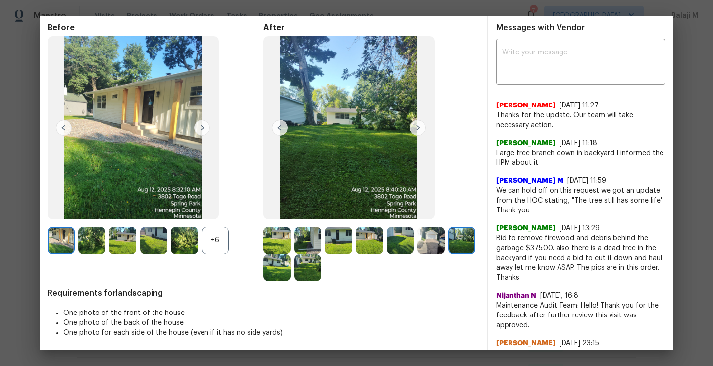
click at [321, 265] on img at bounding box center [307, 267] width 27 height 27
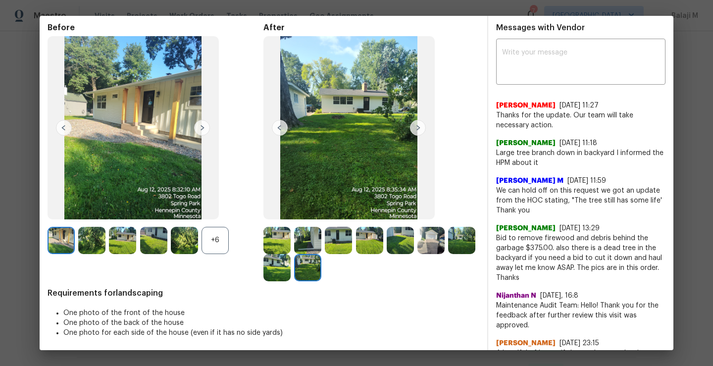
click at [291, 263] on img at bounding box center [276, 267] width 27 height 27
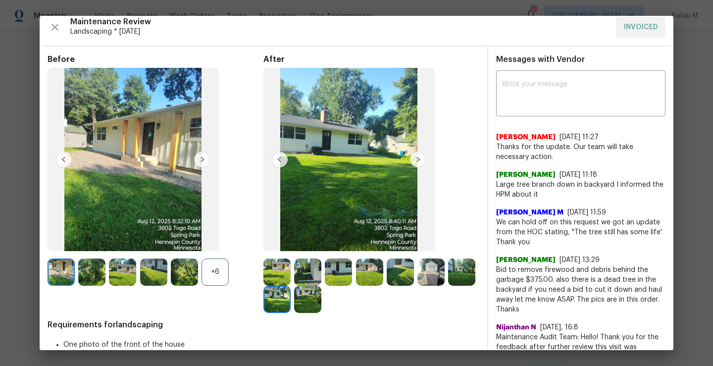
scroll to position [5, 0]
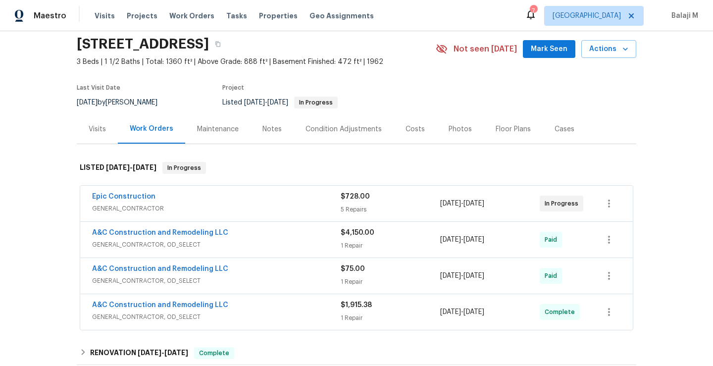
scroll to position [44, 0]
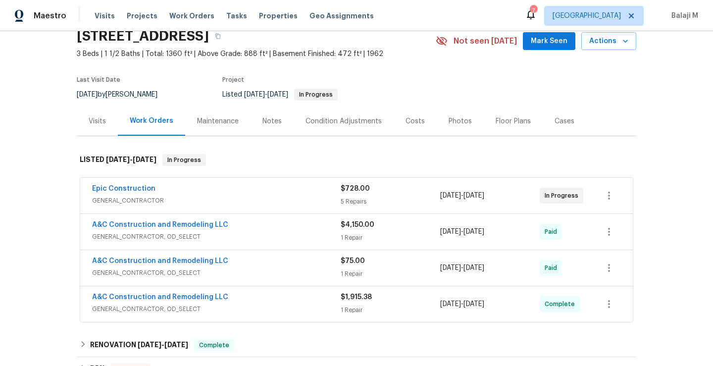
click at [221, 116] on div "Maintenance" at bounding box center [218, 121] width 42 height 10
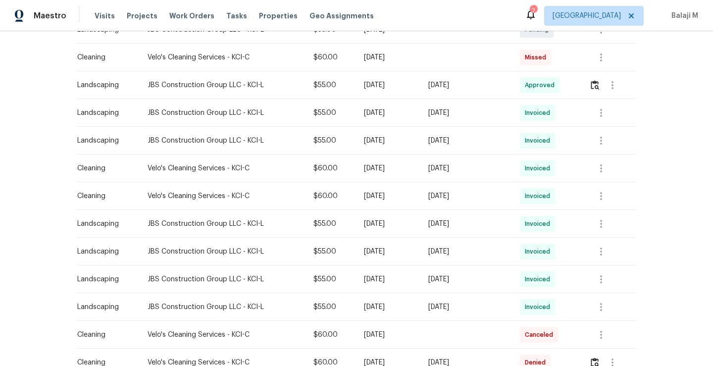
scroll to position [287, 0]
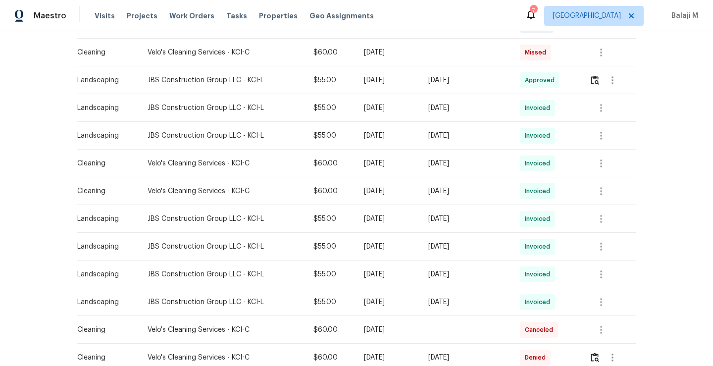
click at [480, 230] on td "[DATE]" at bounding box center [466, 219] width 92 height 28
drag, startPoint x: 437, startPoint y: 220, endPoint x: 515, endPoint y: 219, distance: 78.2
click at [512, 220] on td "[DATE]" at bounding box center [466, 219] width 92 height 28
click at [449, 259] on td "[DATE]" at bounding box center [466, 247] width 92 height 28
click at [471, 248] on div "[DATE]" at bounding box center [466, 247] width 76 height 10
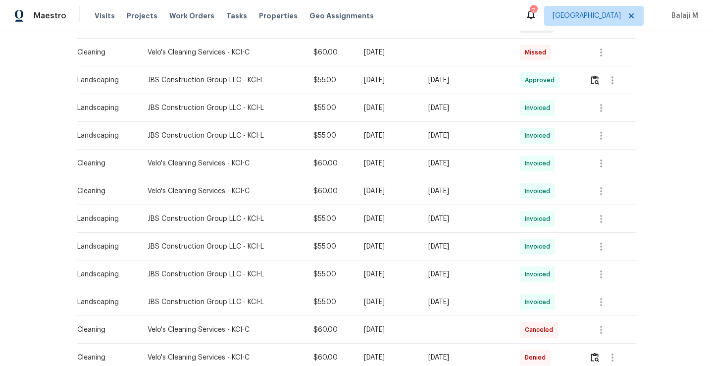
drag, startPoint x: 429, startPoint y: 276, endPoint x: 506, endPoint y: 280, distance: 77.3
click at [506, 280] on td "[DATE]" at bounding box center [466, 274] width 92 height 28
click at [444, 244] on div "[DATE]" at bounding box center [466, 247] width 76 height 10
drag, startPoint x: 431, startPoint y: 245, endPoint x: 517, endPoint y: 248, distance: 86.7
click at [518, 248] on tr "Landscaping JBS Construction Group LLC - KCI-L $55.00 Mon, Aug 11 2025 Tue, Aug…" at bounding box center [356, 247] width 559 height 28
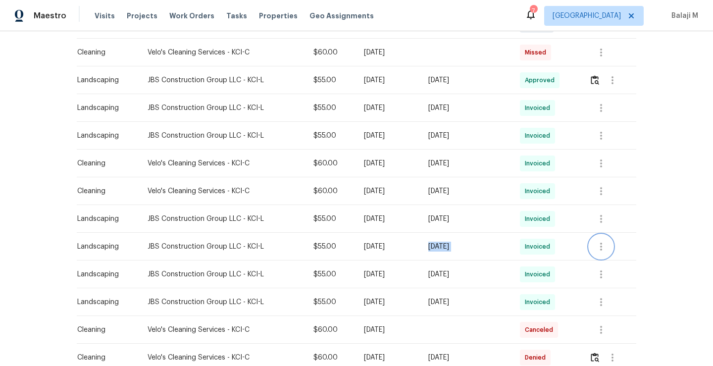
click at [598, 246] on icon "button" at bounding box center [601, 247] width 12 height 12
click at [607, 264] on li "View details" at bounding box center [623, 262] width 69 height 16
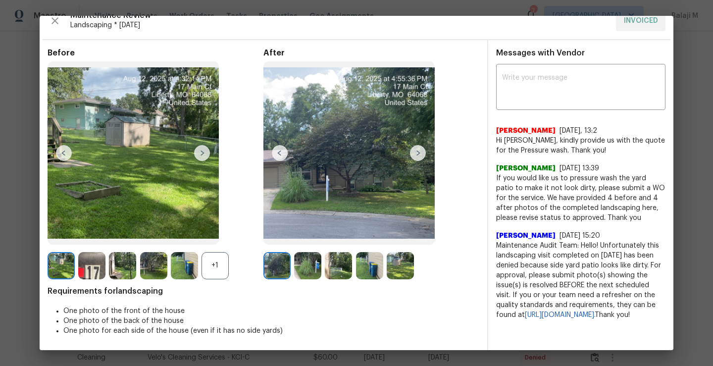
scroll to position [0, 0]
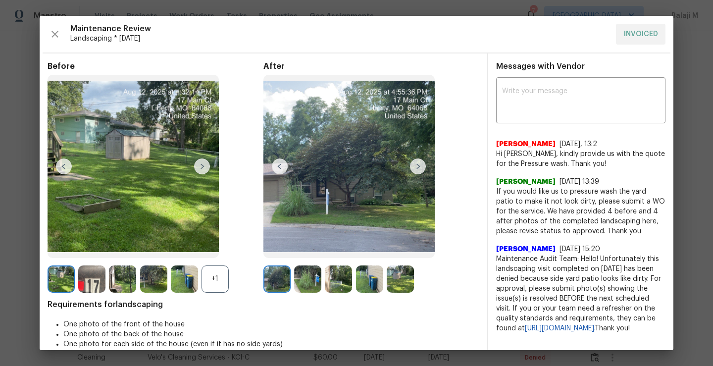
click at [415, 171] on img at bounding box center [418, 166] width 16 height 16
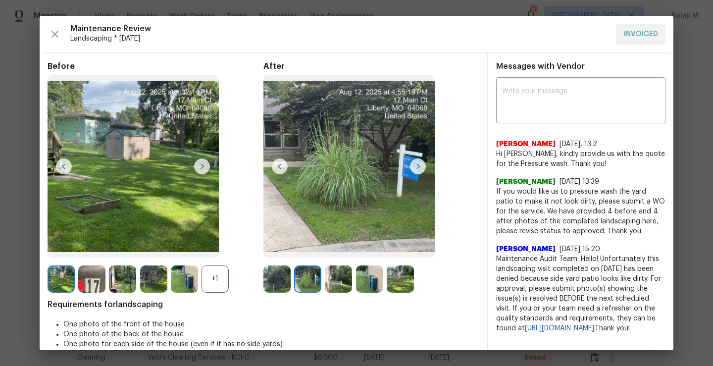
click at [307, 283] on img at bounding box center [307, 278] width 27 height 27
click at [415, 165] on img at bounding box center [418, 166] width 16 height 16
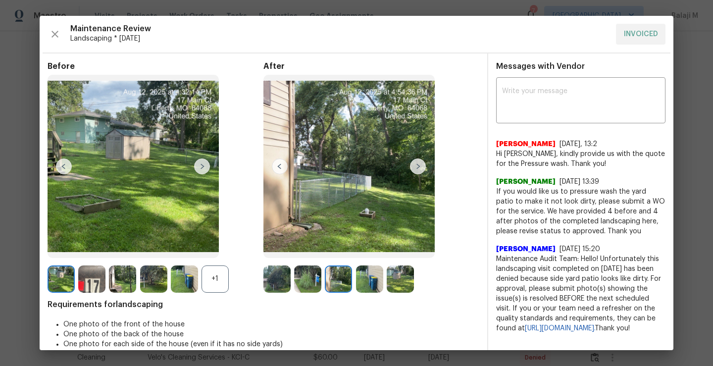
click at [415, 165] on img at bounding box center [418, 166] width 16 height 16
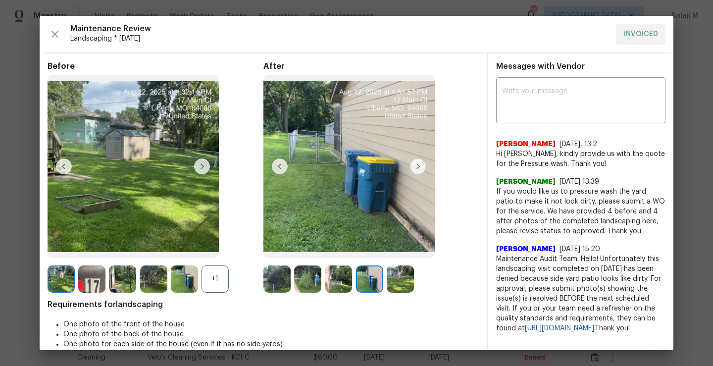
click at [415, 165] on img at bounding box center [418, 166] width 16 height 16
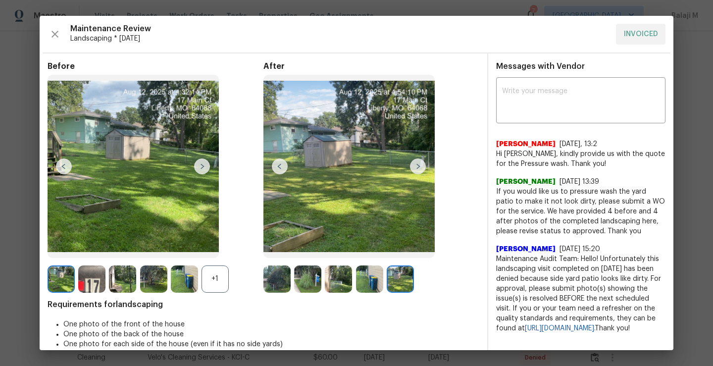
click at [402, 284] on img at bounding box center [400, 278] width 27 height 27
click at [381, 280] on div at bounding box center [371, 278] width 31 height 27
click at [395, 281] on img at bounding box center [400, 278] width 27 height 27
click at [358, 285] on img at bounding box center [369, 278] width 27 height 27
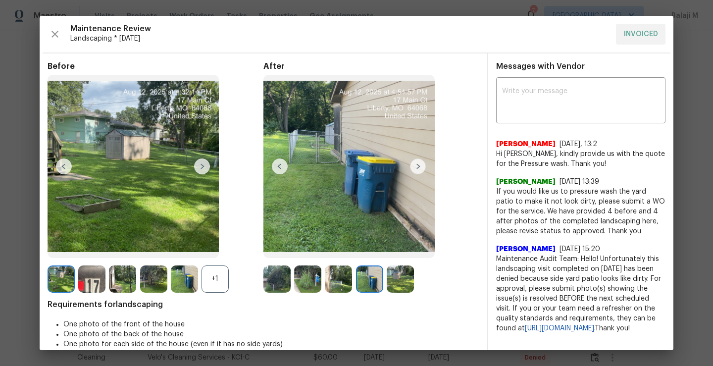
click at [319, 284] on div at bounding box center [309, 278] width 31 height 27
click at [337, 284] on img at bounding box center [338, 278] width 27 height 27
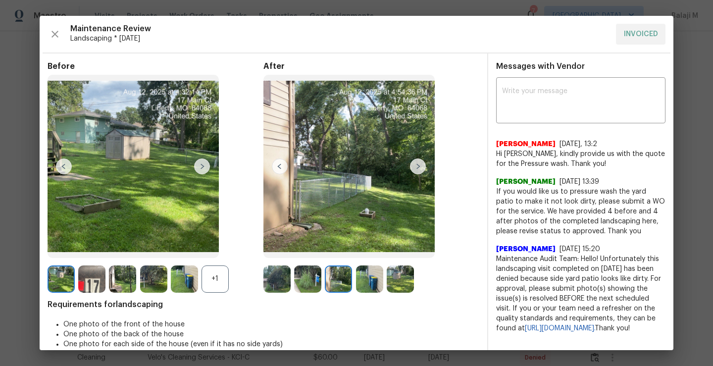
click at [297, 290] on img at bounding box center [307, 278] width 27 height 27
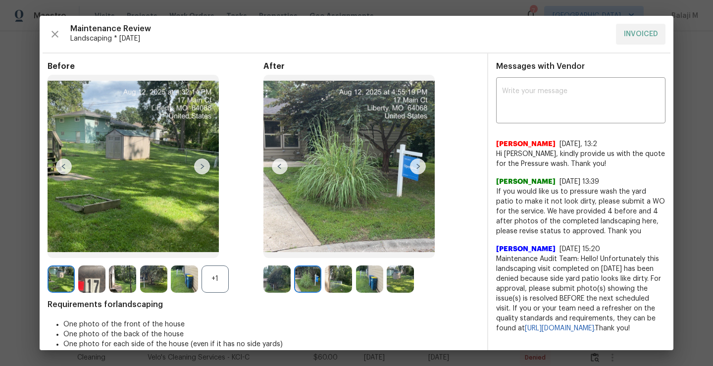
click at [266, 292] on img at bounding box center [276, 278] width 27 height 27
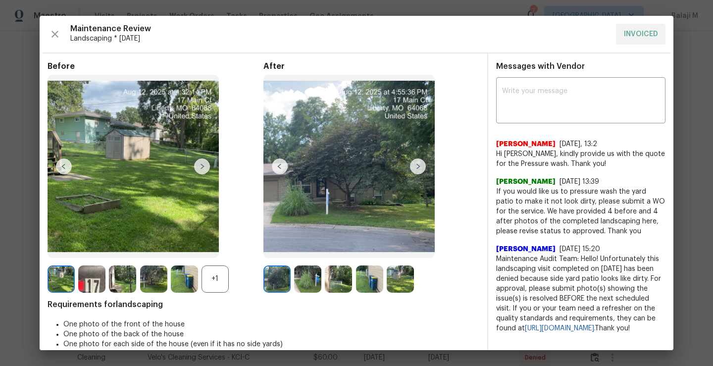
click at [297, 280] on img at bounding box center [307, 278] width 27 height 27
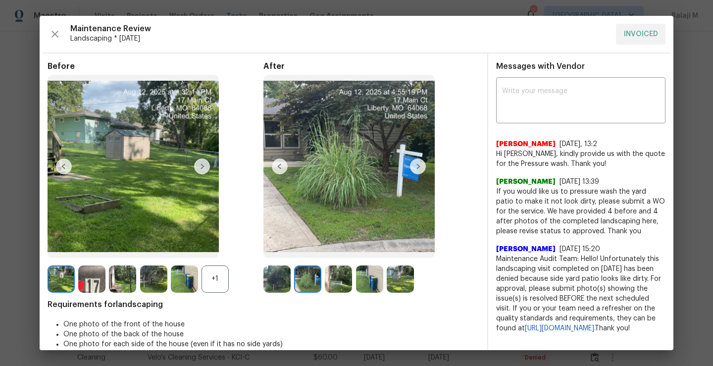
click at [332, 279] on img at bounding box center [338, 278] width 27 height 27
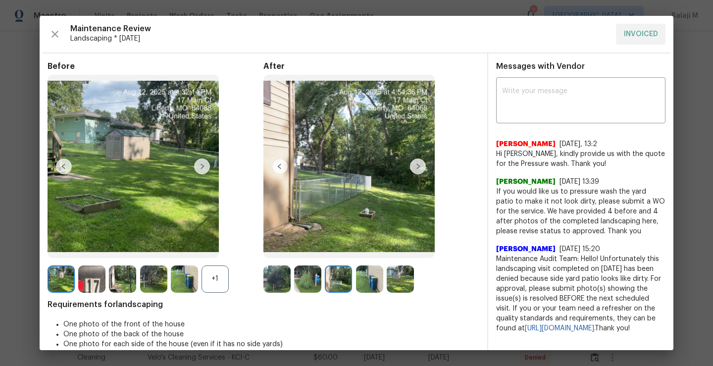
click at [360, 279] on img at bounding box center [369, 278] width 27 height 27
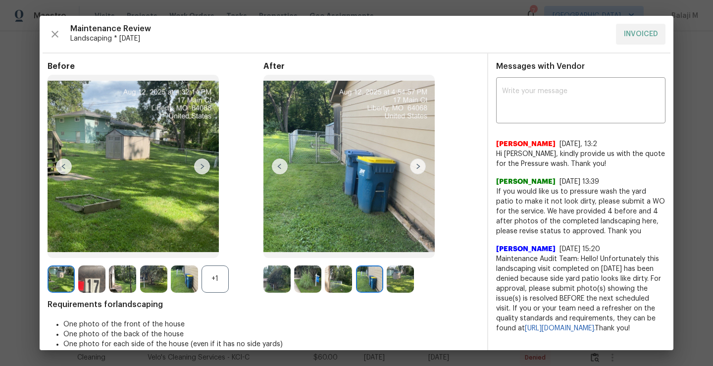
click at [402, 283] on img at bounding box center [400, 278] width 27 height 27
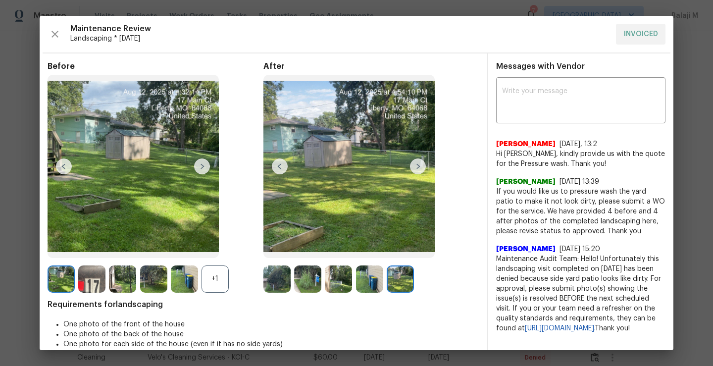
click at [374, 279] on img at bounding box center [369, 278] width 27 height 27
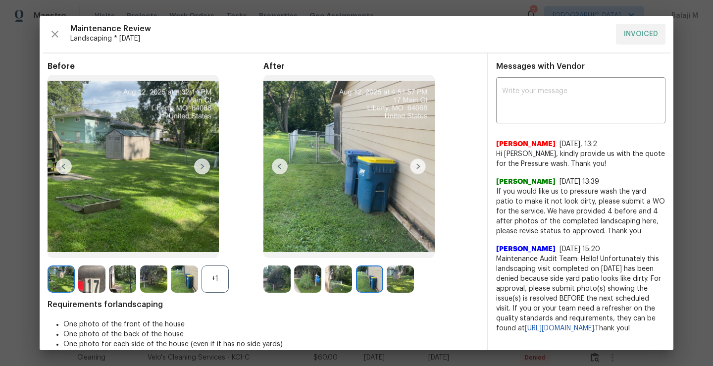
click at [322, 284] on div at bounding box center [309, 278] width 31 height 27
click at [294, 276] on img at bounding box center [307, 278] width 27 height 27
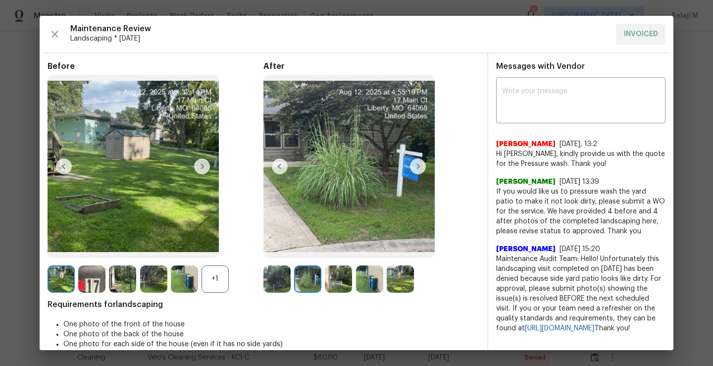
click at [270, 278] on img at bounding box center [276, 278] width 27 height 27
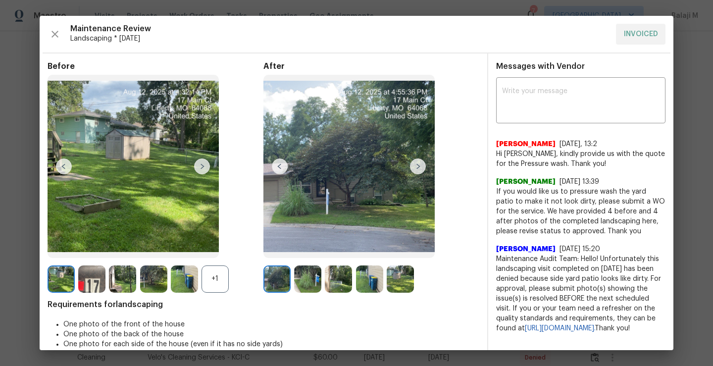
click at [327, 284] on img at bounding box center [338, 278] width 27 height 27
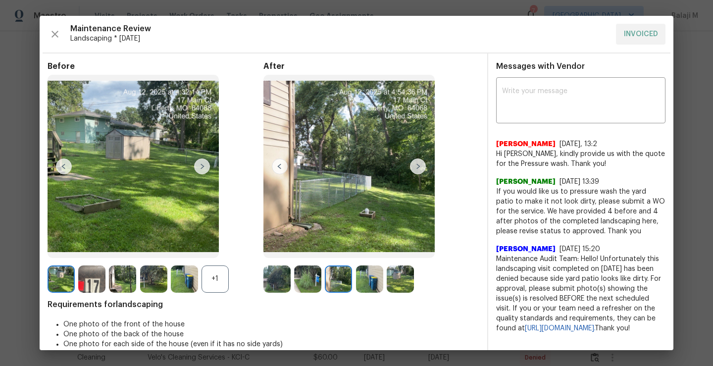
click at [356, 290] on img at bounding box center [369, 278] width 27 height 27
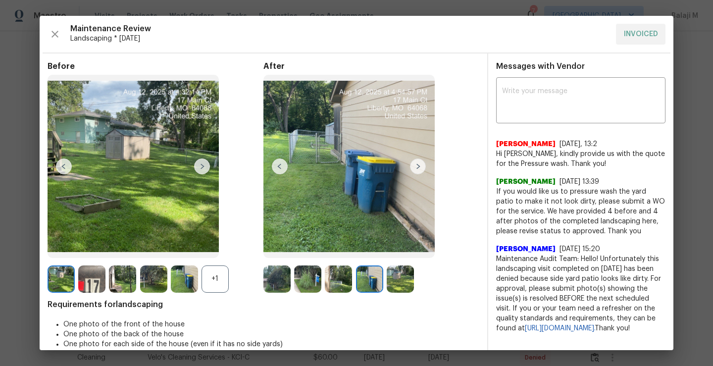
click at [334, 283] on img at bounding box center [338, 278] width 27 height 27
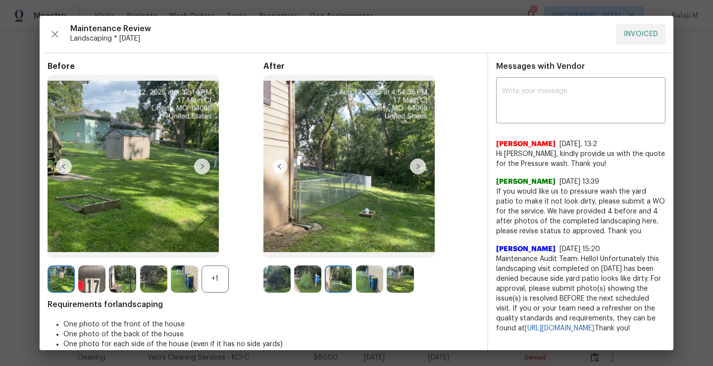
click at [371, 278] on img at bounding box center [369, 278] width 27 height 27
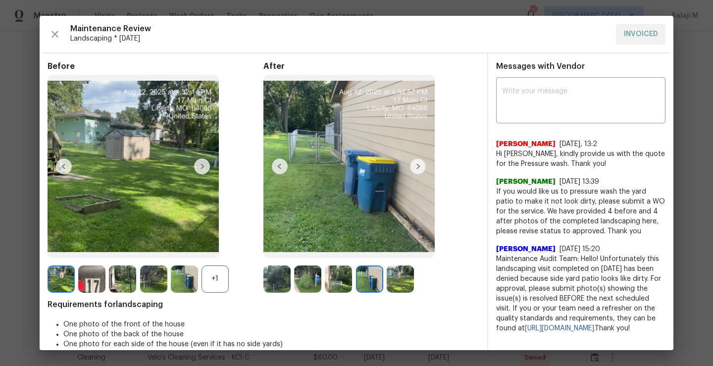
click at [405, 279] on img at bounding box center [400, 278] width 27 height 27
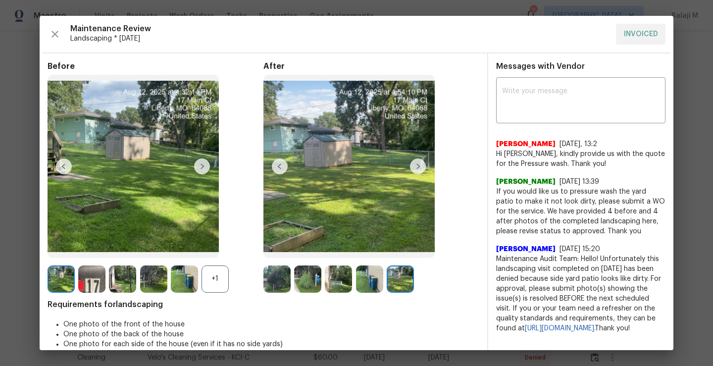
click at [154, 283] on img at bounding box center [153, 278] width 27 height 27
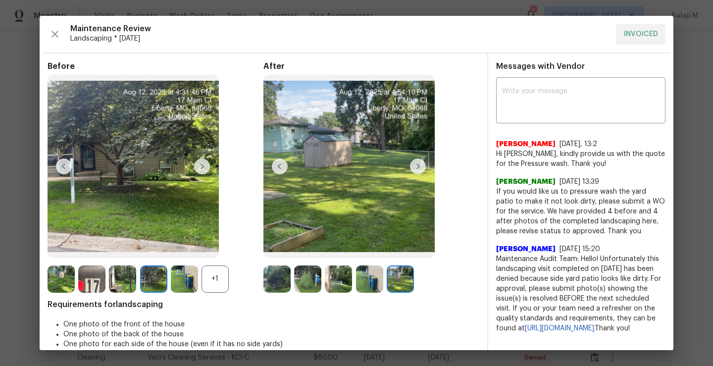
click at [177, 290] on img at bounding box center [184, 278] width 27 height 27
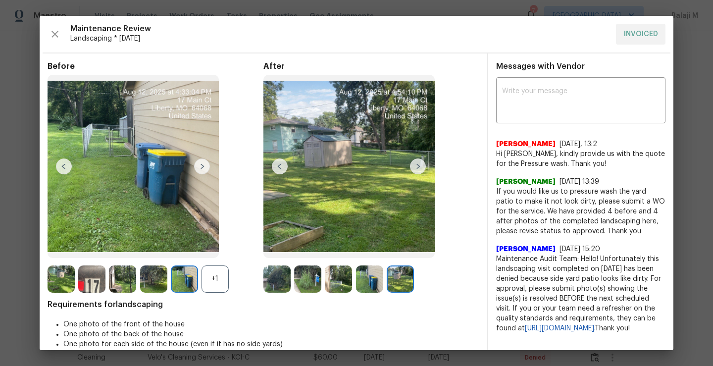
click at [208, 282] on div "+1" at bounding box center [215, 278] width 27 height 27
click at [213, 282] on img at bounding box center [215, 278] width 27 height 27
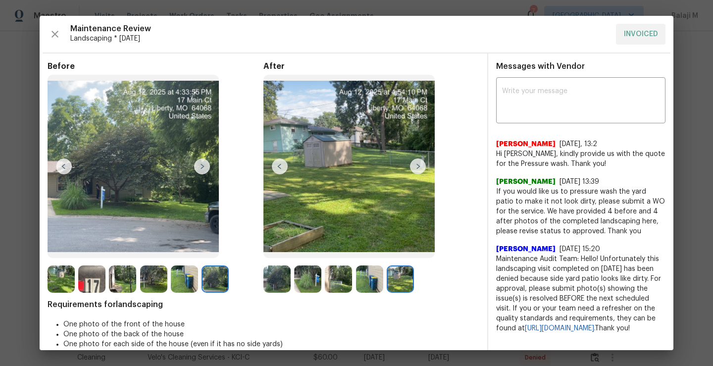
click at [274, 284] on img at bounding box center [276, 278] width 27 height 27
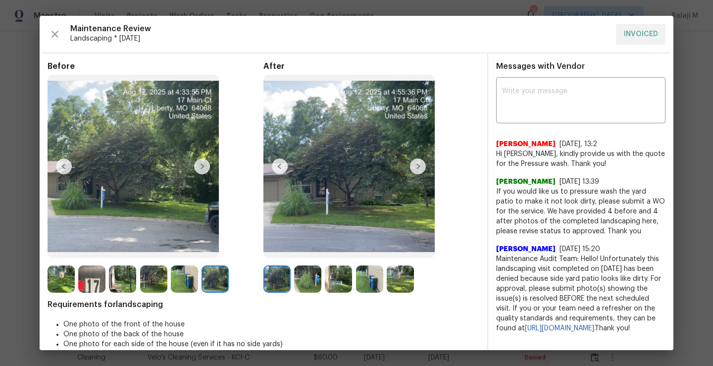
click at [305, 284] on img at bounding box center [307, 278] width 27 height 27
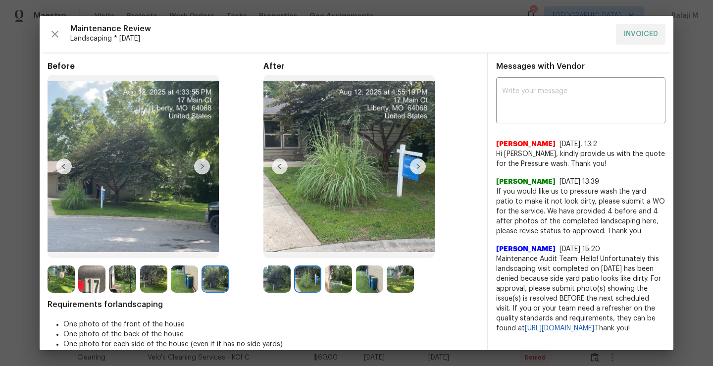
click at [172, 282] on img at bounding box center [184, 278] width 27 height 27
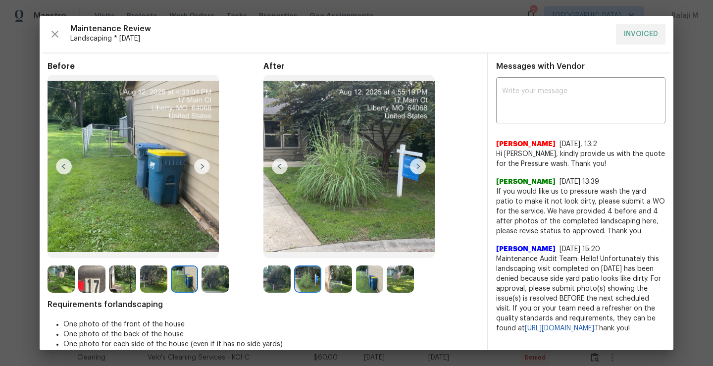
click at [136, 282] on img at bounding box center [122, 278] width 27 height 27
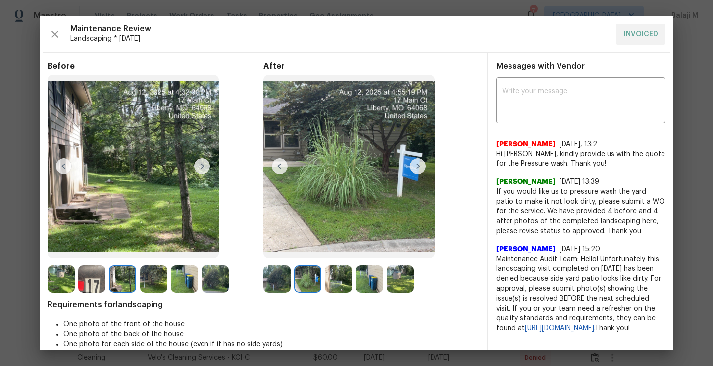
click at [157, 282] on img at bounding box center [153, 278] width 27 height 27
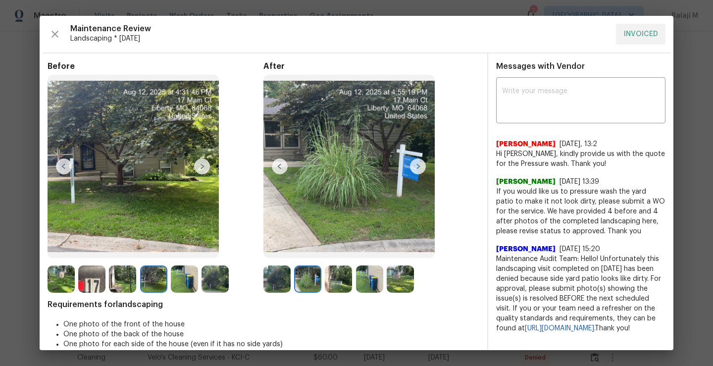
click at [125, 285] on img at bounding box center [122, 278] width 27 height 27
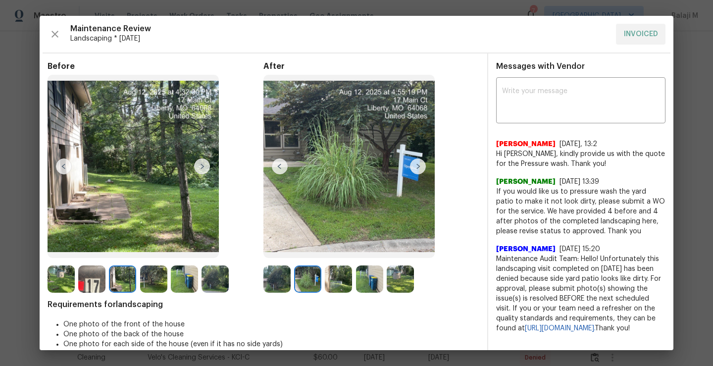
click at [56, 278] on img at bounding box center [61, 278] width 27 height 27
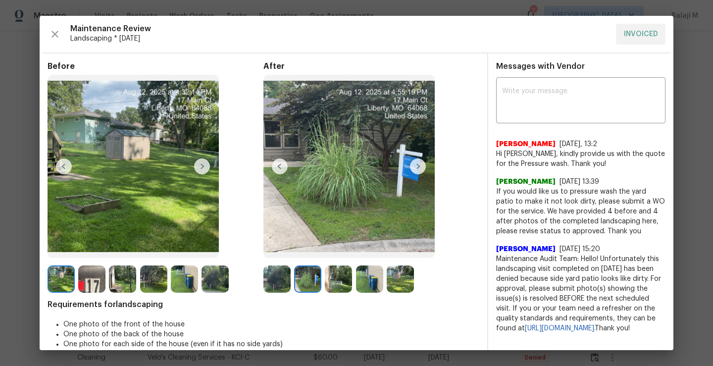
click at [80, 285] on img at bounding box center [91, 278] width 27 height 27
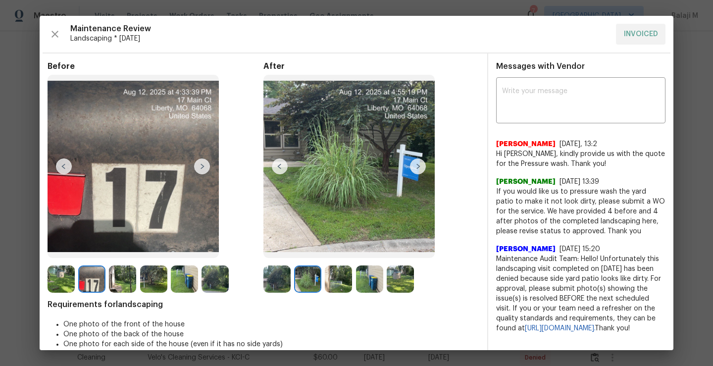
click at [121, 288] on img at bounding box center [122, 278] width 27 height 27
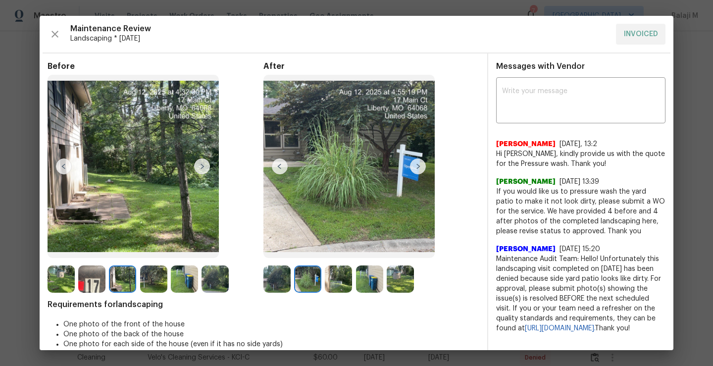
click at [157, 282] on img at bounding box center [153, 278] width 27 height 27
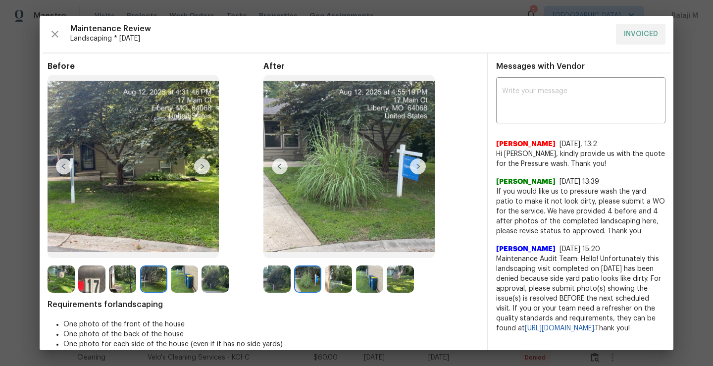
click at [377, 277] on img at bounding box center [369, 278] width 27 height 27
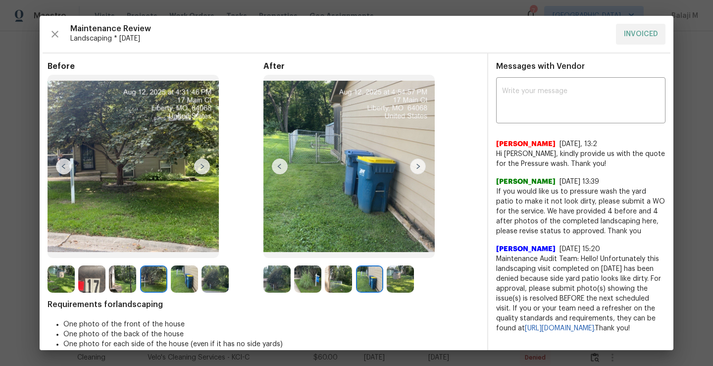
click at [187, 281] on img at bounding box center [184, 278] width 27 height 27
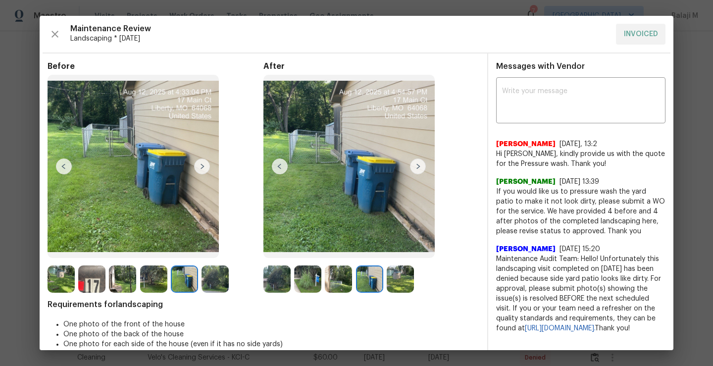
scroll to position [13, 0]
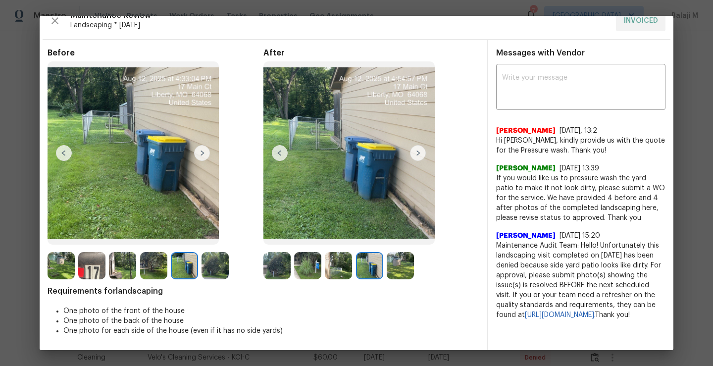
click at [357, 216] on img at bounding box center [348, 152] width 171 height 183
click at [325, 213] on img at bounding box center [348, 152] width 171 height 183
click at [284, 272] on img at bounding box center [276, 265] width 27 height 27
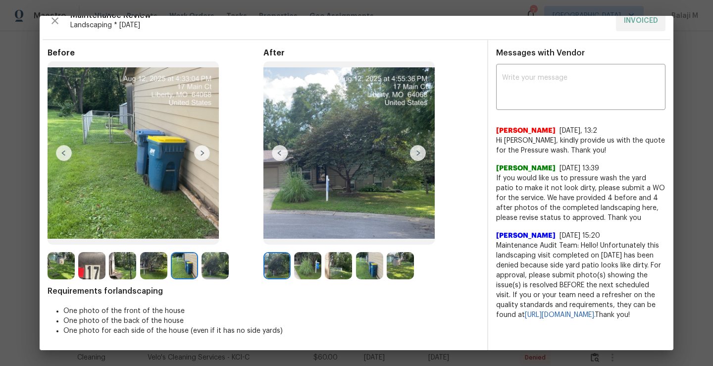
click at [307, 272] on img at bounding box center [307, 265] width 27 height 27
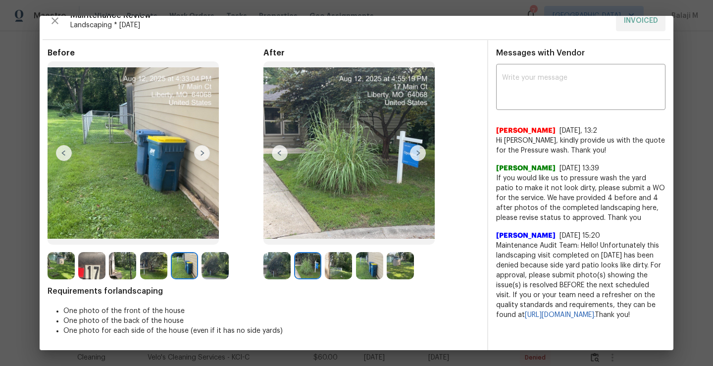
click at [253, 282] on div "Before After Requirements for landscaping One photo of the front of the house O…" at bounding box center [264, 199] width 432 height 302
click at [278, 270] on img at bounding box center [276, 265] width 27 height 27
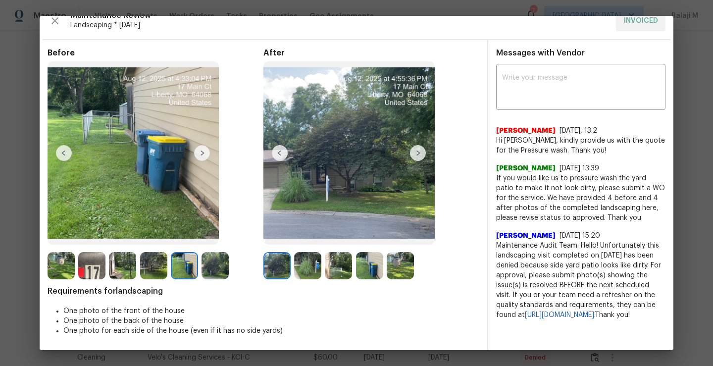
click at [47, 266] on div "Before After Requirements for landscaping One photo of the front of the house O…" at bounding box center [357, 195] width 634 height 310
click at [192, 266] on img at bounding box center [184, 265] width 27 height 27
click at [209, 266] on img at bounding box center [215, 265] width 27 height 27
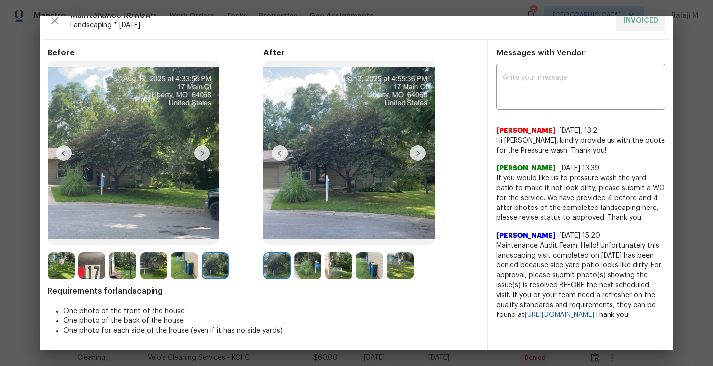
click at [146, 275] on img at bounding box center [153, 265] width 27 height 27
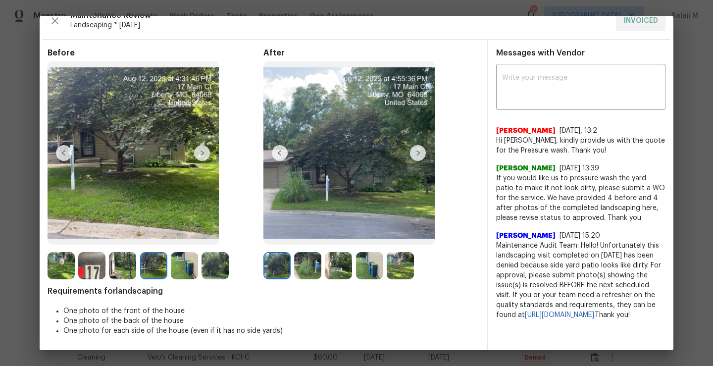
click at [382, 273] on div at bounding box center [371, 265] width 31 height 27
click at [391, 273] on img at bounding box center [400, 265] width 27 height 27
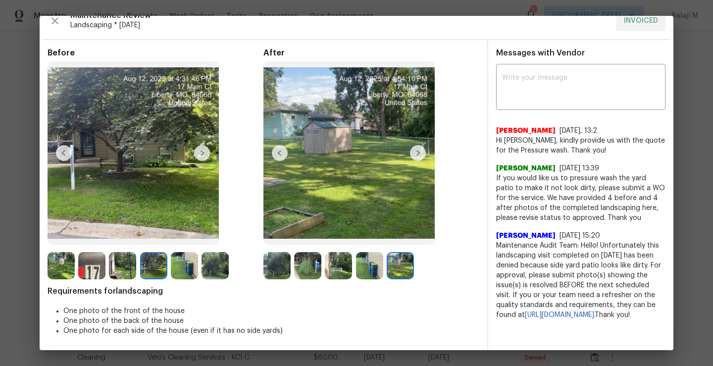
click at [304, 265] on img at bounding box center [307, 265] width 27 height 27
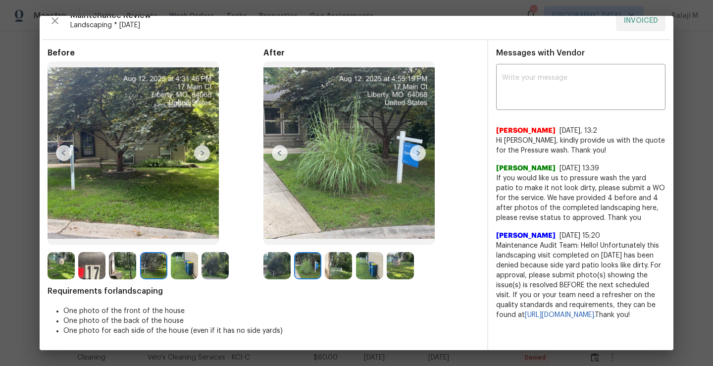
click at [275, 270] on img at bounding box center [276, 265] width 27 height 27
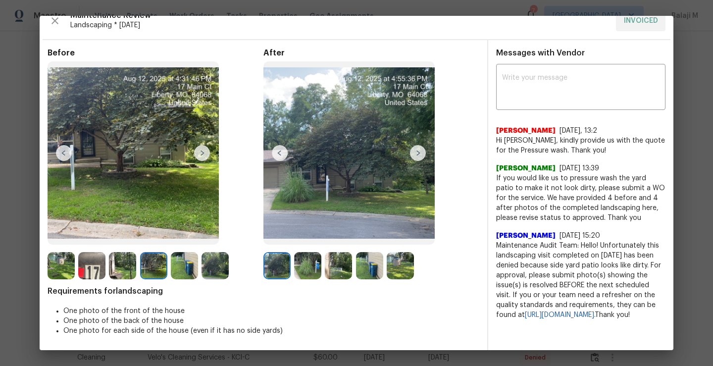
click at [301, 275] on img at bounding box center [307, 265] width 27 height 27
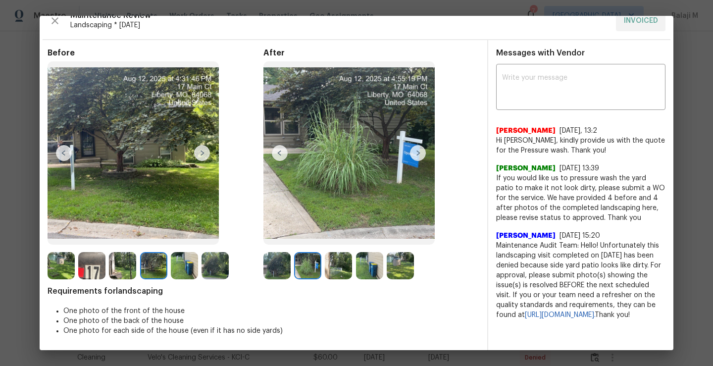
click at [274, 278] on img at bounding box center [276, 265] width 27 height 27
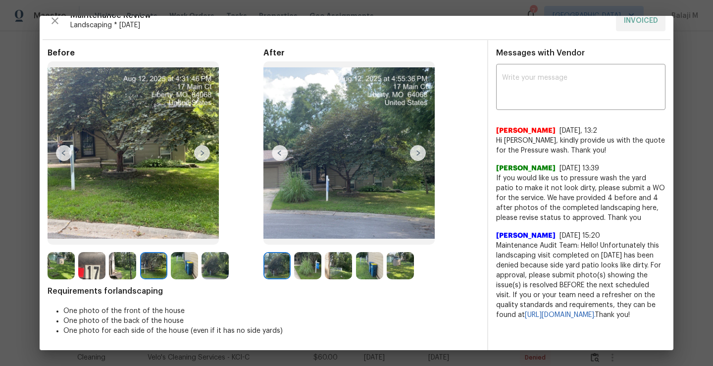
click at [119, 276] on img at bounding box center [122, 265] width 27 height 27
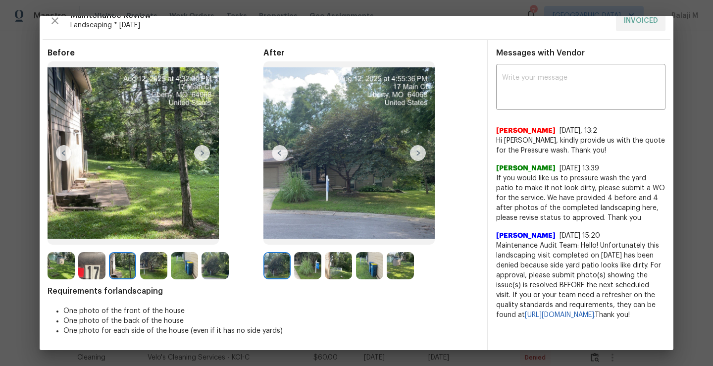
click at [171, 274] on img at bounding box center [184, 265] width 27 height 27
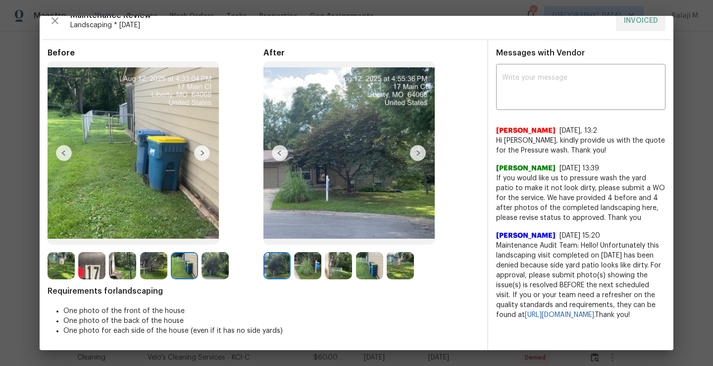
click at [192, 270] on img at bounding box center [184, 265] width 27 height 27
click at [219, 270] on img at bounding box center [215, 265] width 27 height 27
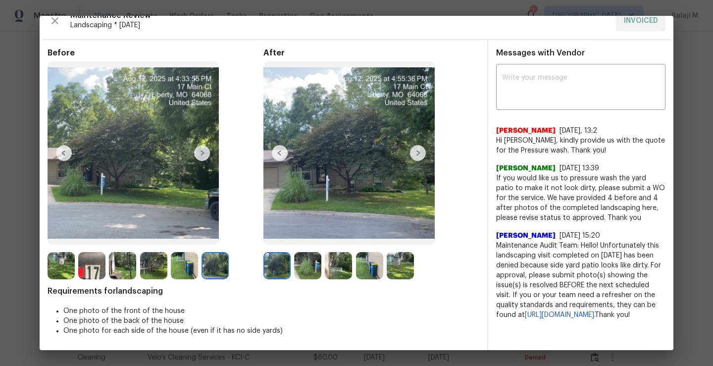
click at [303, 273] on img at bounding box center [307, 265] width 27 height 27
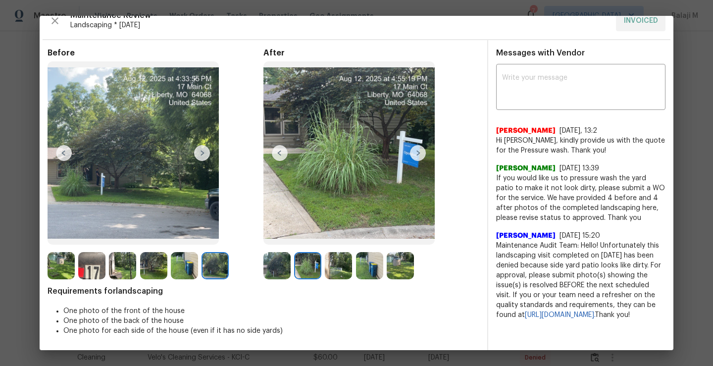
click at [274, 268] on img at bounding box center [276, 265] width 27 height 27
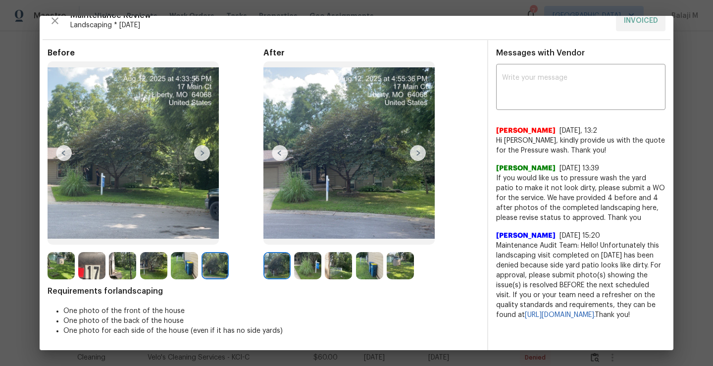
click at [347, 271] on img at bounding box center [338, 265] width 27 height 27
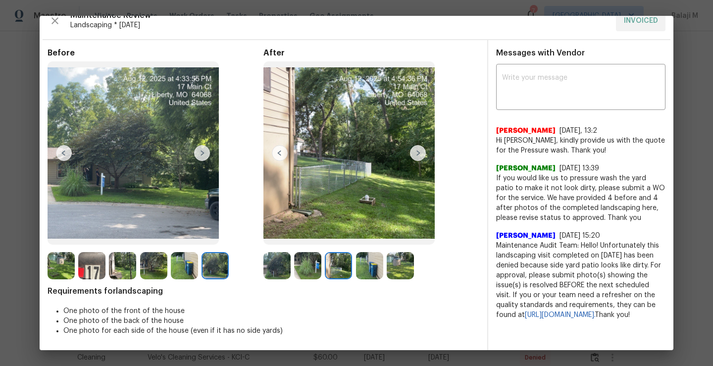
click at [363, 271] on img at bounding box center [369, 265] width 27 height 27
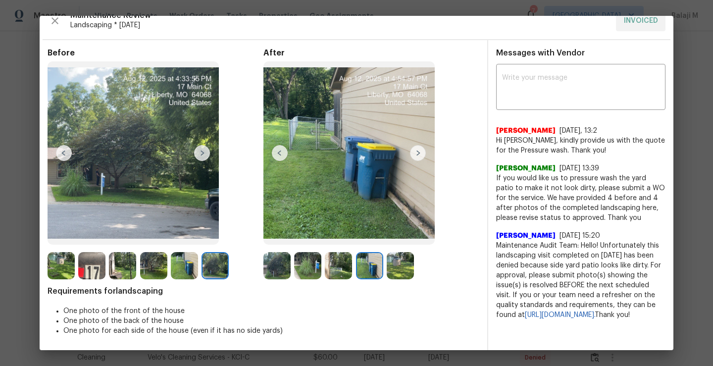
click at [399, 272] on img at bounding box center [400, 265] width 27 height 27
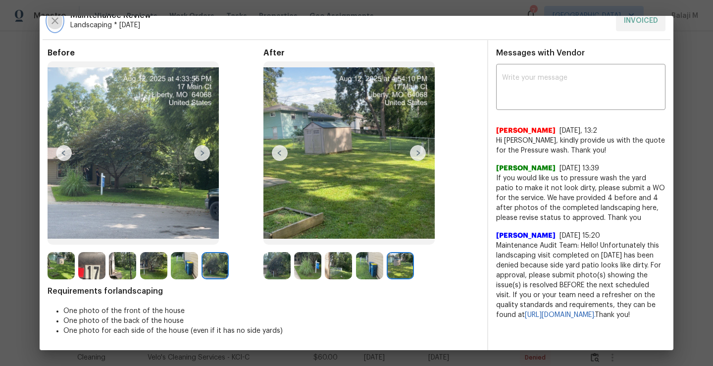
click at [53, 22] on icon "button" at bounding box center [54, 20] width 7 height 7
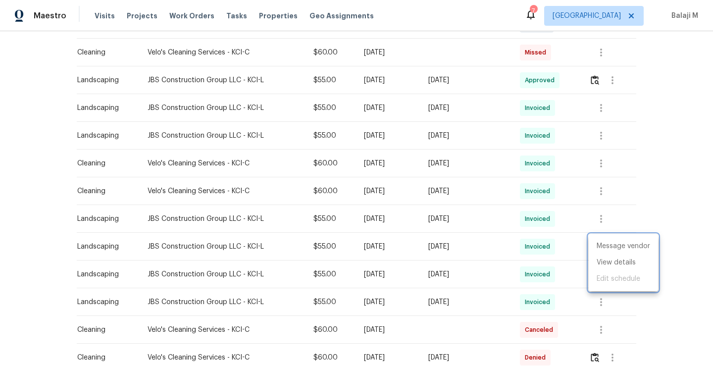
click at [601, 220] on div at bounding box center [356, 183] width 713 height 366
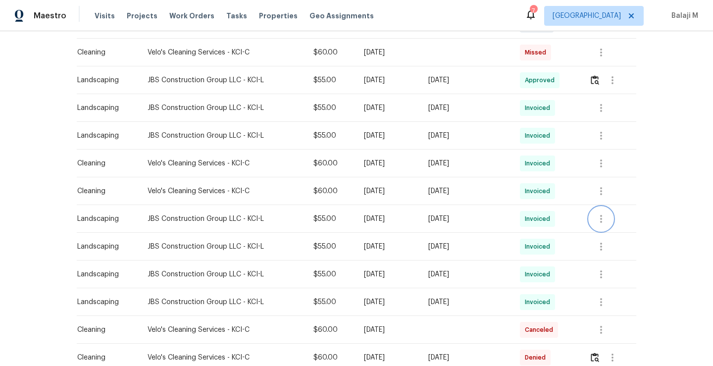
click at [601, 218] on icon "button" at bounding box center [601, 219] width 2 height 8
click at [603, 240] on li "View details" at bounding box center [623, 235] width 69 height 16
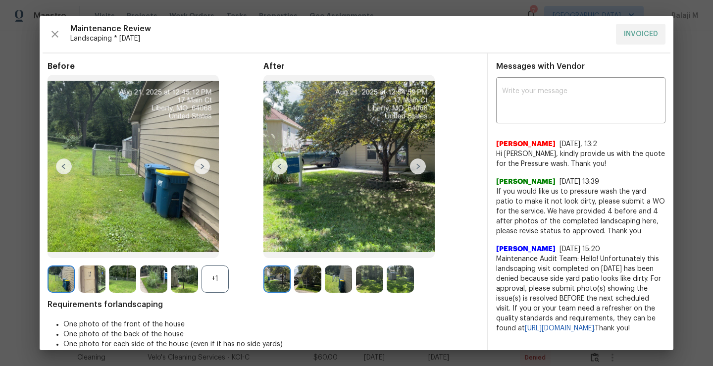
click at [268, 286] on img at bounding box center [276, 278] width 27 height 27
click at [360, 204] on img at bounding box center [348, 166] width 171 height 183
click at [332, 185] on img at bounding box center [348, 166] width 171 height 183
click at [417, 162] on img at bounding box center [418, 166] width 16 height 16
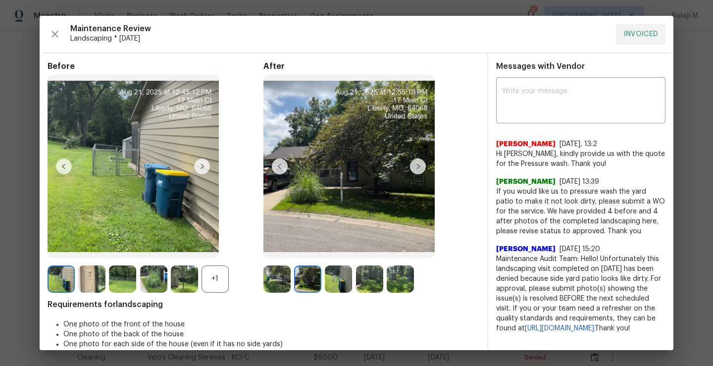
click at [276, 166] on img at bounding box center [280, 166] width 16 height 16
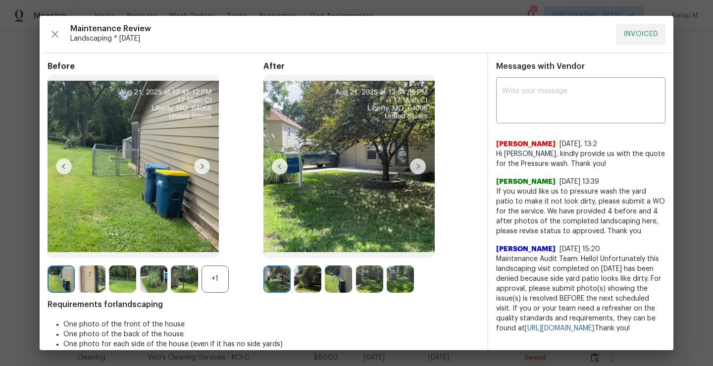
click at [340, 199] on img at bounding box center [348, 166] width 171 height 183
click at [418, 164] on img at bounding box center [418, 166] width 16 height 16
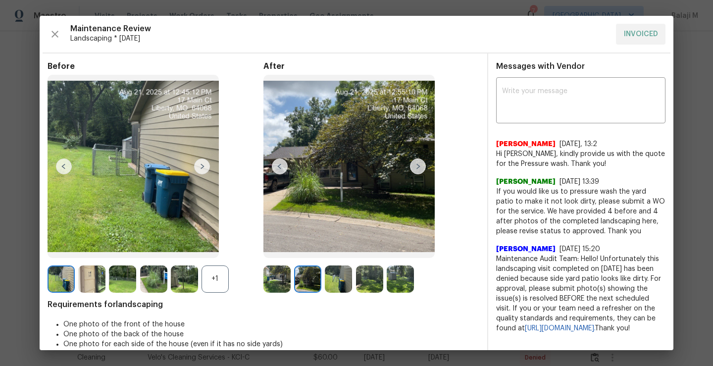
click at [418, 164] on img at bounding box center [418, 166] width 16 height 16
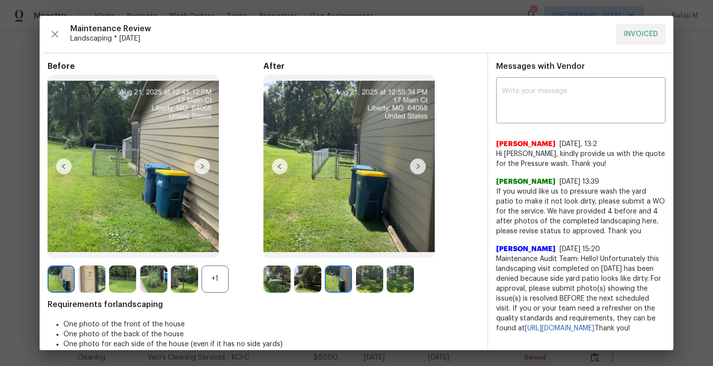
click at [416, 165] on img at bounding box center [418, 166] width 16 height 16
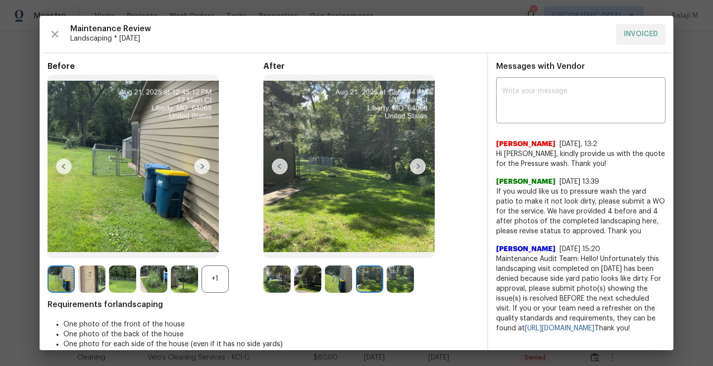
click at [416, 165] on img at bounding box center [418, 166] width 16 height 16
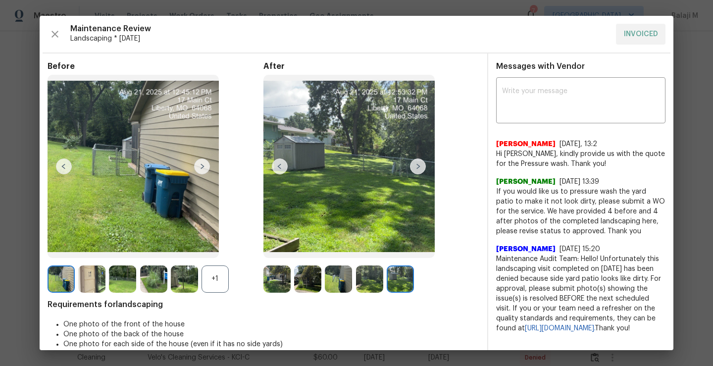
click at [415, 169] on img at bounding box center [418, 166] width 16 height 16
click at [387, 288] on img at bounding box center [400, 278] width 27 height 27
click at [387, 287] on img at bounding box center [400, 278] width 27 height 27
click at [371, 280] on img at bounding box center [369, 278] width 27 height 27
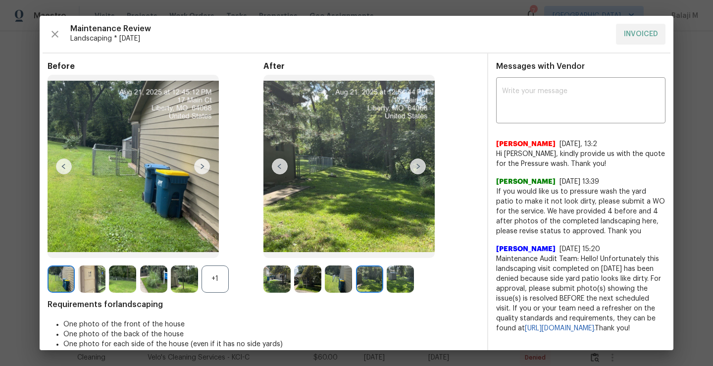
click at [341, 279] on img at bounding box center [338, 278] width 27 height 27
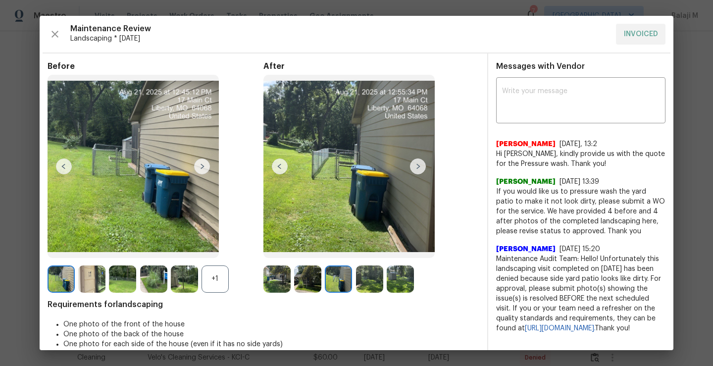
click at [297, 278] on img at bounding box center [307, 278] width 27 height 27
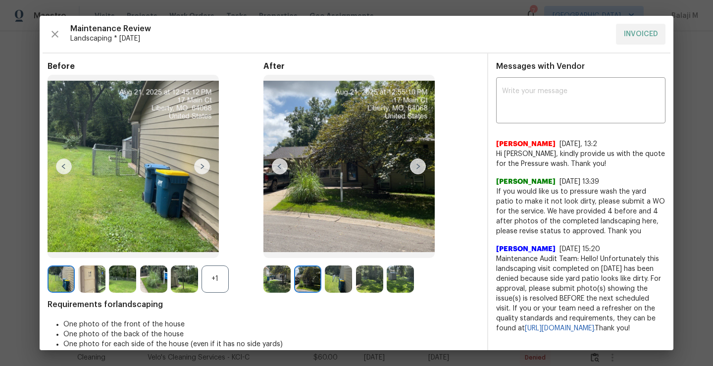
click at [266, 295] on div "Before +1 After Requirements for landscaping One photo of the front of the hous…" at bounding box center [264, 212] width 432 height 302
click at [269, 286] on img at bounding box center [276, 278] width 27 height 27
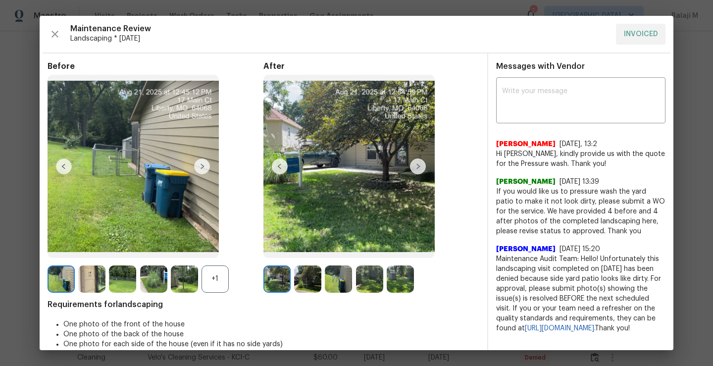
click at [221, 280] on div "+1" at bounding box center [215, 278] width 27 height 27
click at [220, 280] on img at bounding box center [215, 278] width 27 height 27
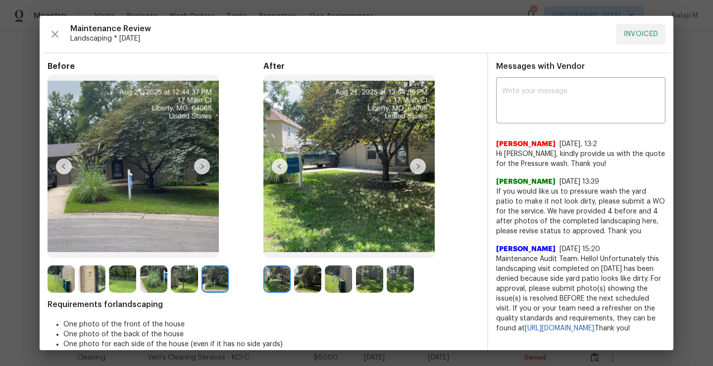
click at [269, 280] on img at bounding box center [276, 278] width 27 height 27
click at [201, 279] on div at bounding box center [186, 278] width 31 height 27
click at [215, 279] on img at bounding box center [215, 278] width 27 height 27
click at [218, 282] on img at bounding box center [215, 278] width 27 height 27
click at [195, 284] on img at bounding box center [184, 278] width 27 height 27
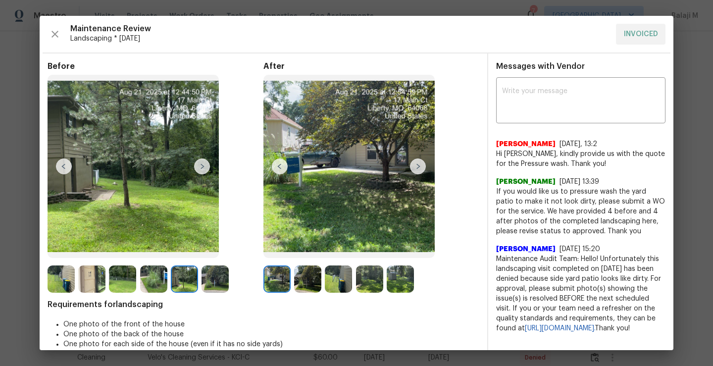
click at [221, 288] on img at bounding box center [215, 278] width 27 height 27
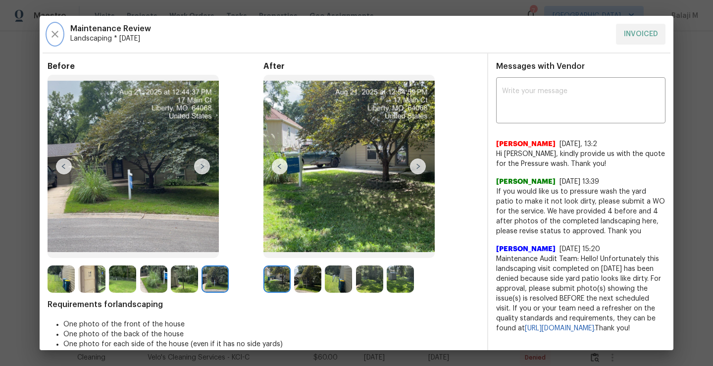
click at [57, 32] on icon "button" at bounding box center [54, 34] width 7 height 7
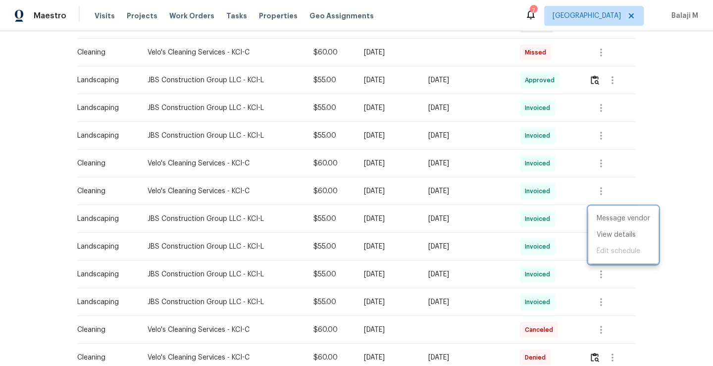
click at [472, 278] on div at bounding box center [356, 183] width 713 height 366
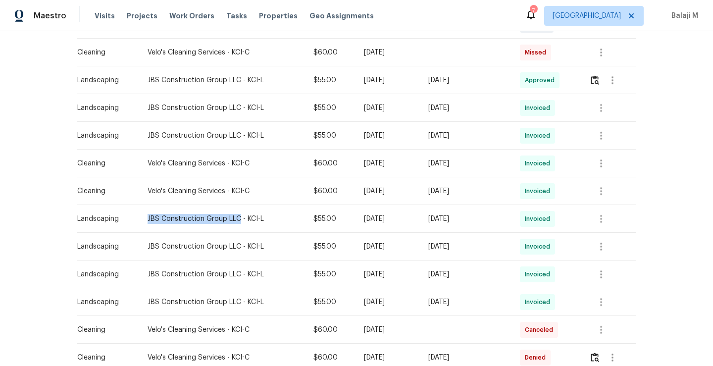
drag, startPoint x: 141, startPoint y: 217, endPoint x: 232, endPoint y: 222, distance: 91.7
click at [232, 222] on div "JBS Construction Group LLC - KCI-L" at bounding box center [223, 219] width 150 height 10
copy div "JBS Construction Group LLC"
